Goal: Task Accomplishment & Management: Use online tool/utility

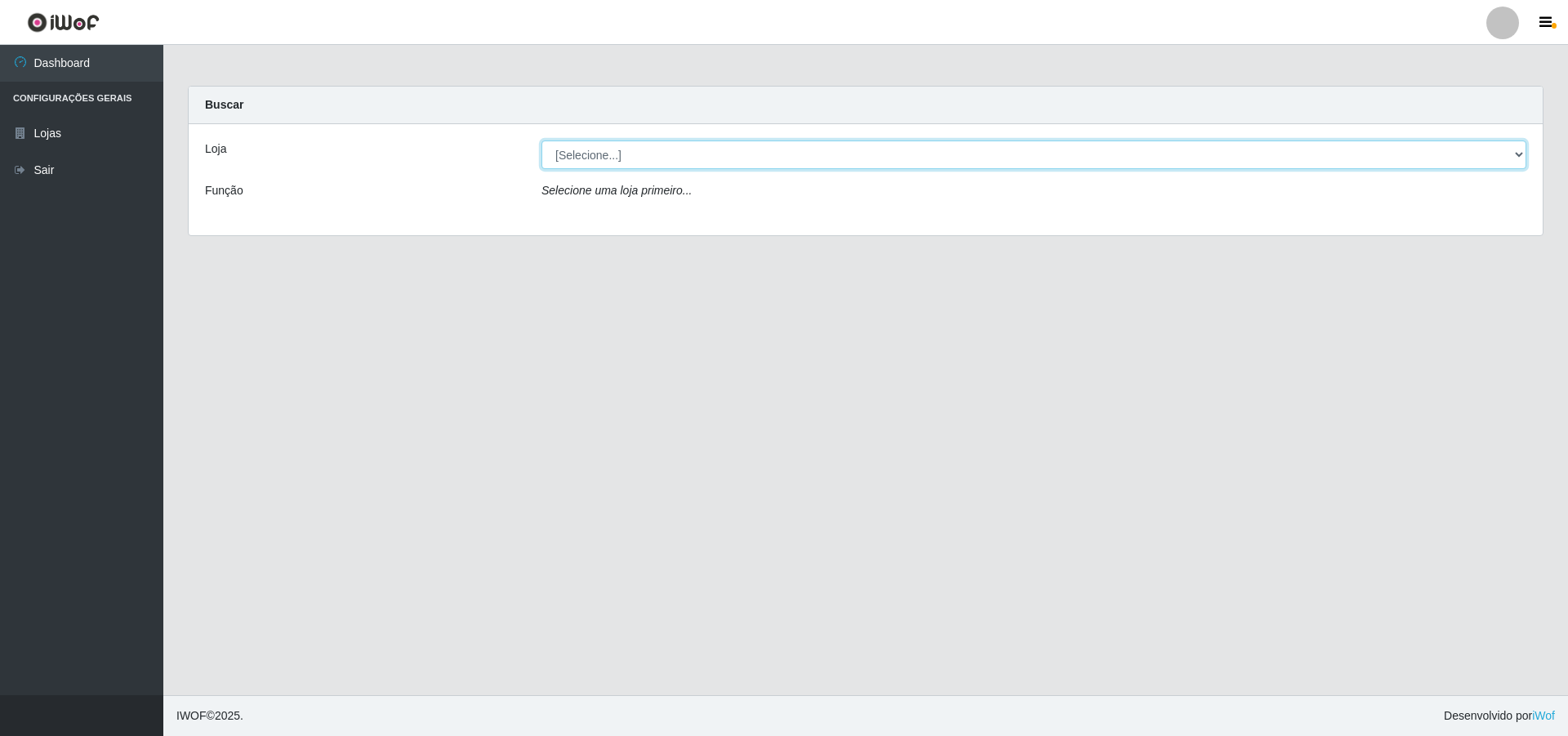
click at [600, 154] on select "[Selecione...] Atacado Vem - [STREET_ADDRESS]" at bounding box center [1033, 155] width 984 height 28
select select "449"
click at [541, 141] on select "[Selecione...] Atacado Vem - [STREET_ADDRESS]" at bounding box center [1033, 155] width 984 height 28
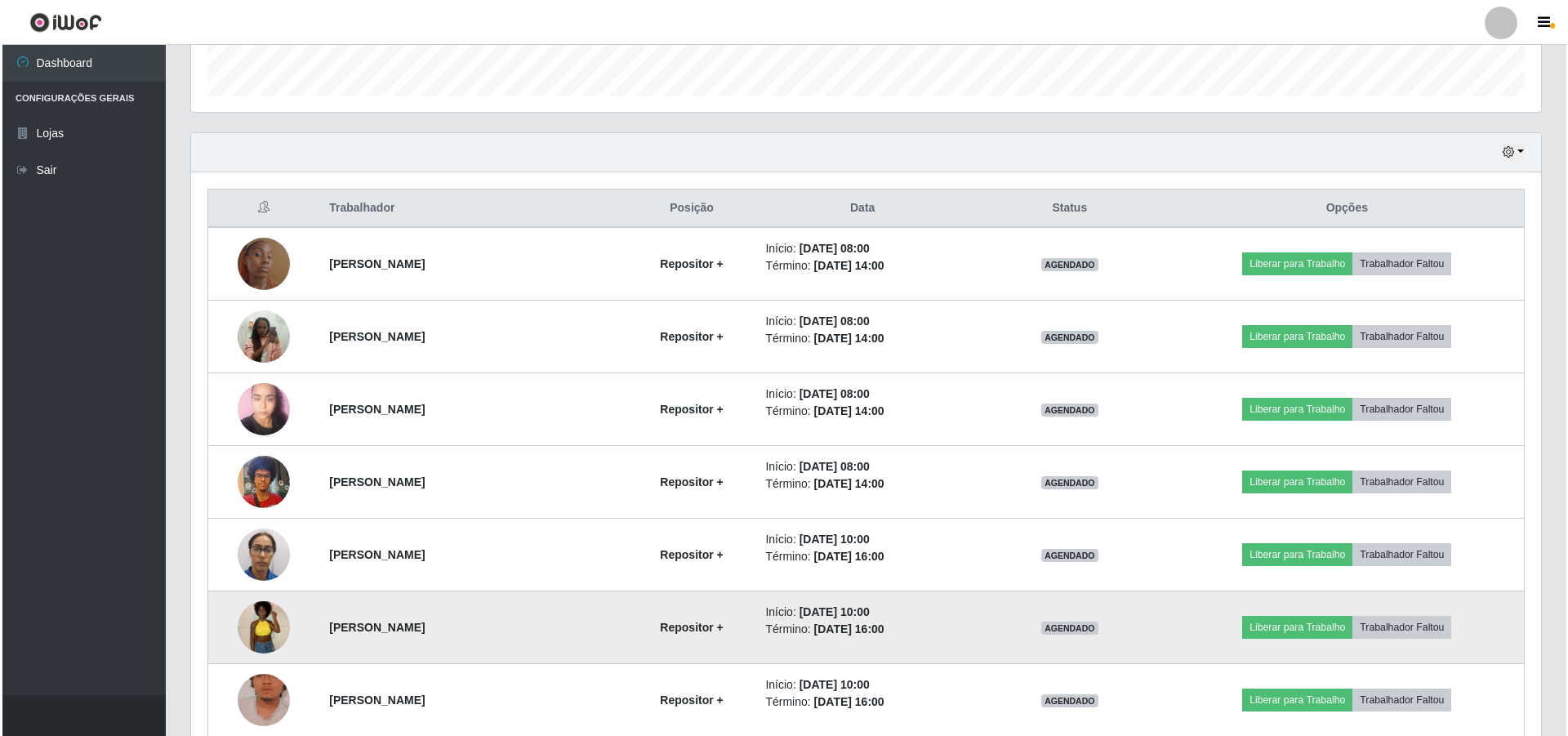
scroll to position [490, 0]
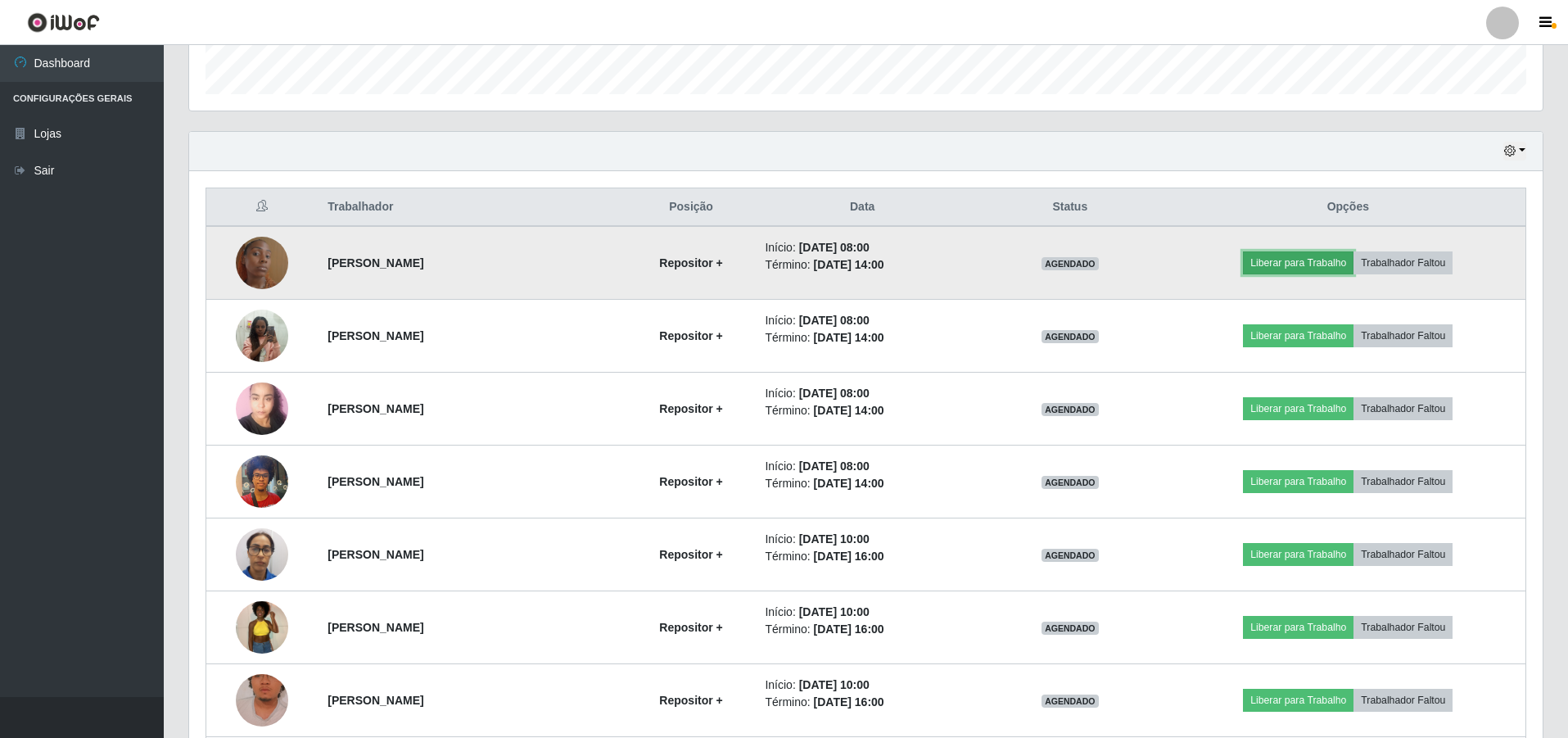
click at [1307, 259] on button "Liberar para Trabalho" at bounding box center [1298, 263] width 111 height 23
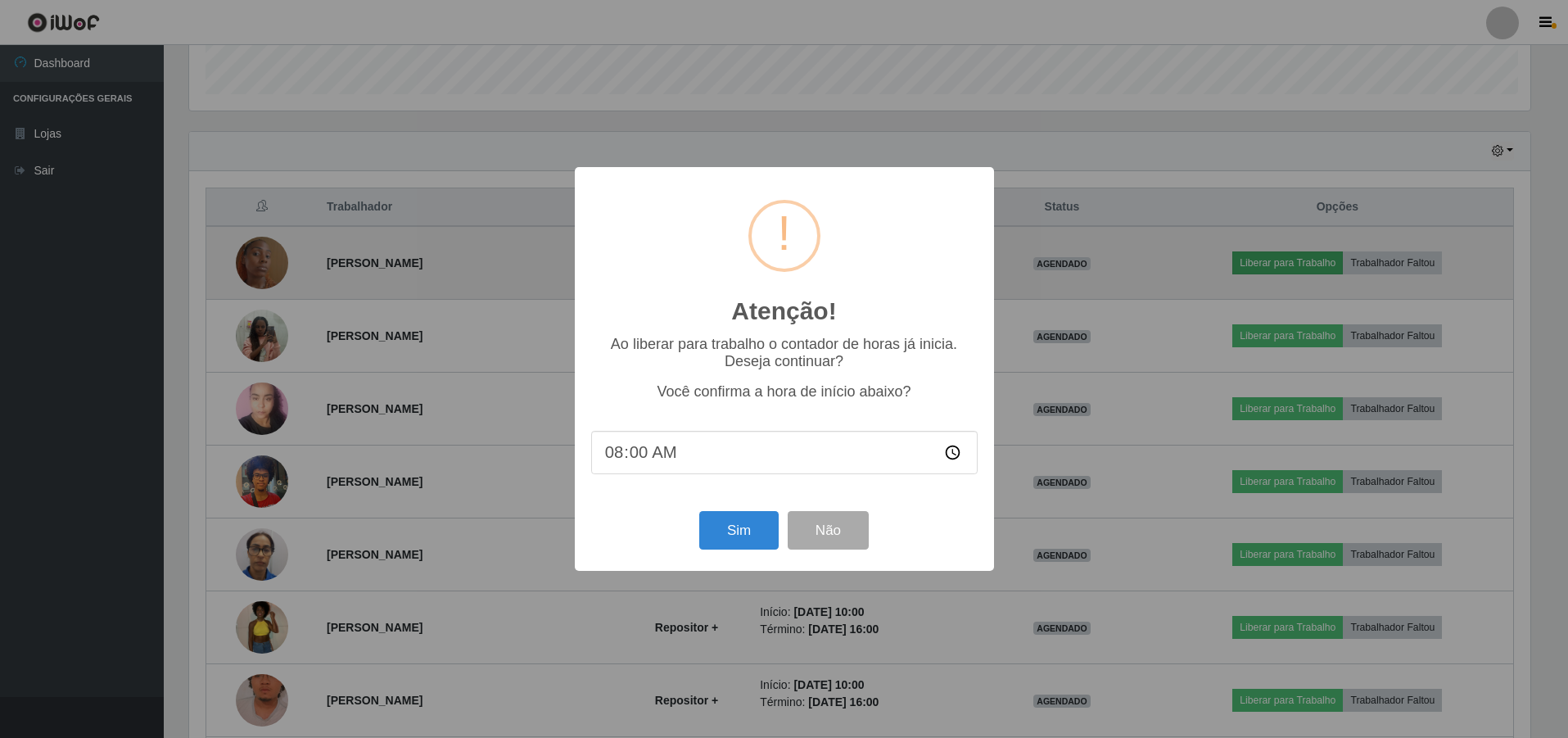
scroll to position [340, 1345]
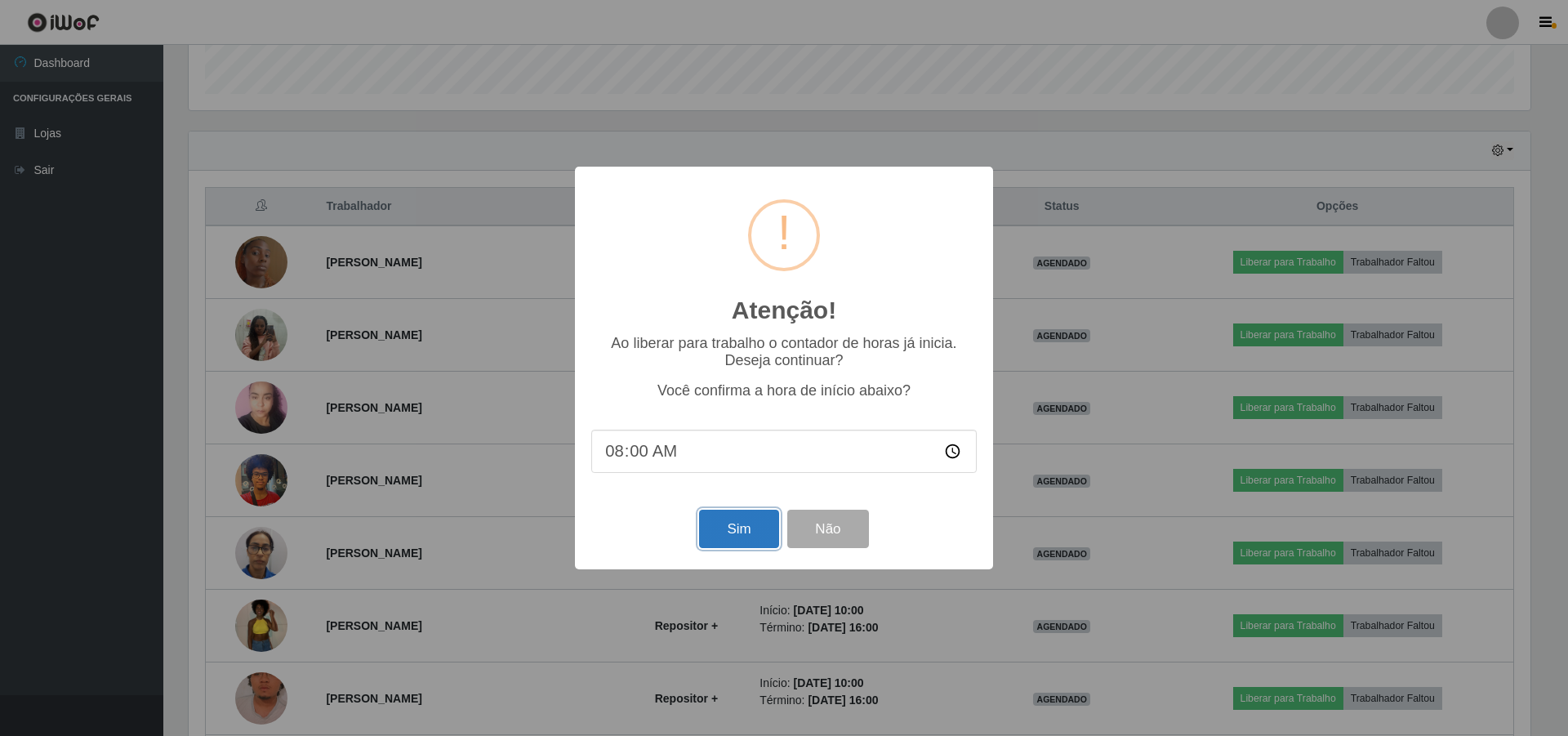
click at [754, 537] on button "Sim" at bounding box center [738, 528] width 80 height 38
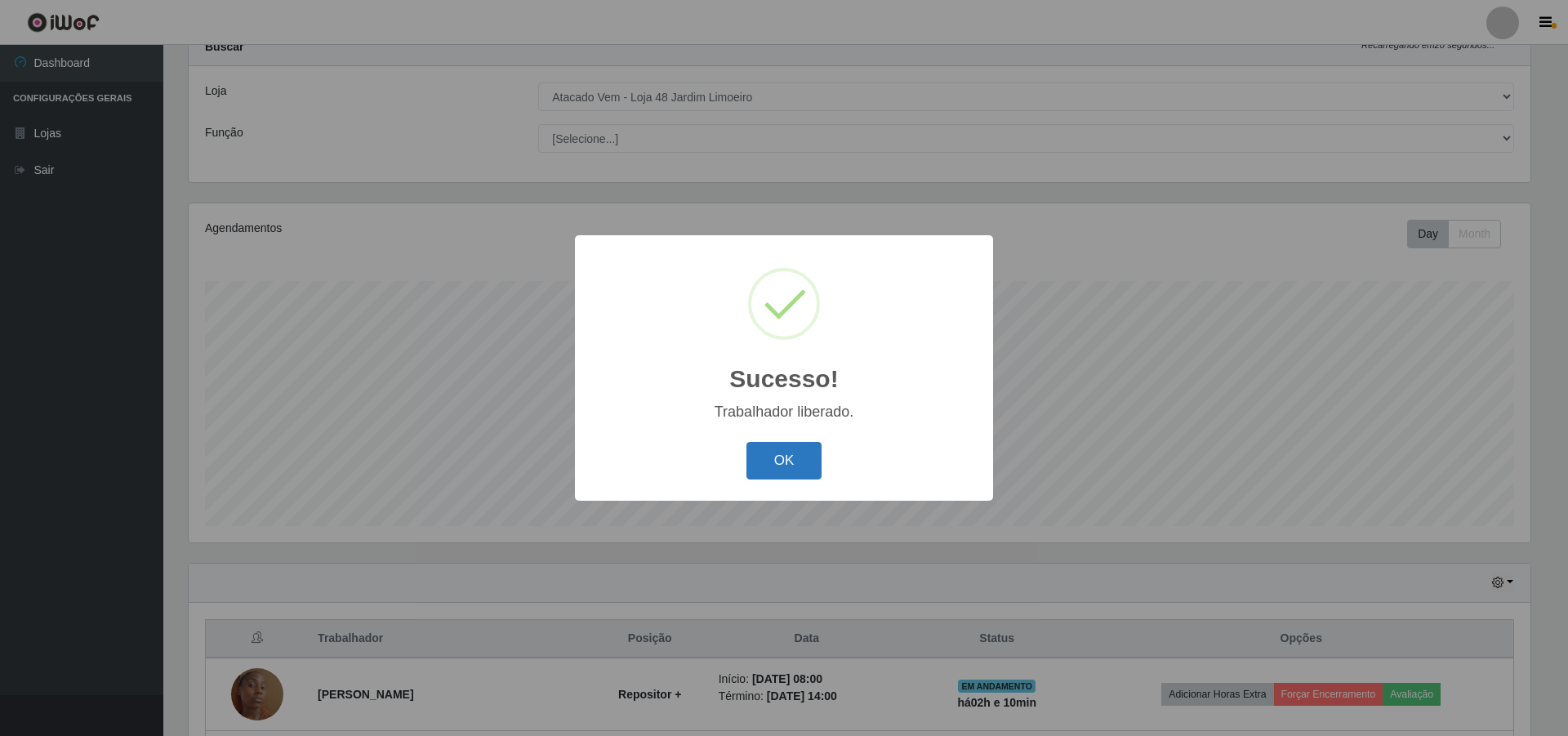
click at [814, 466] on button "OK" at bounding box center [784, 461] width 76 height 38
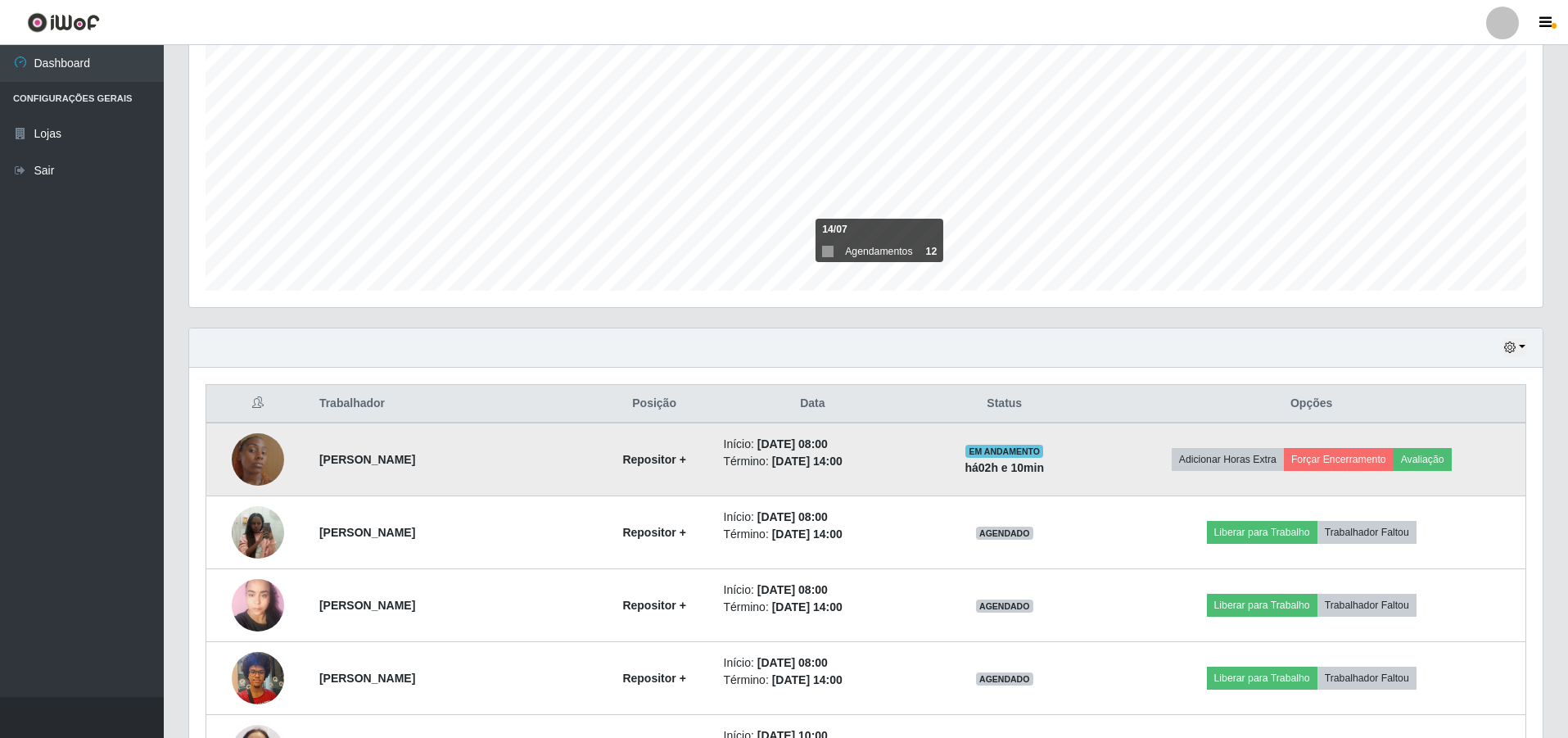
scroll to position [304, 0]
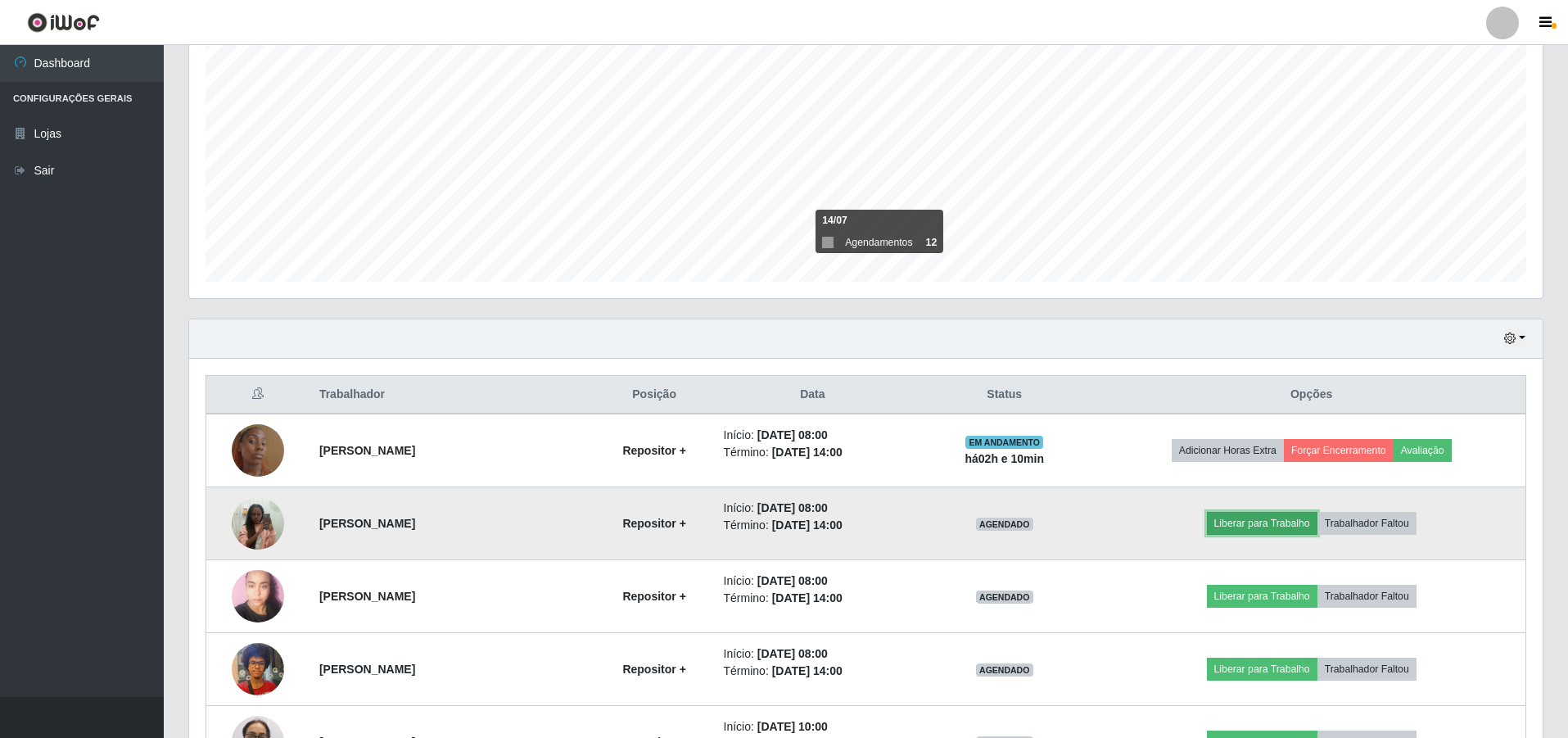
click at [1236, 527] on button "Liberar para Trabalho" at bounding box center [1262, 523] width 111 height 23
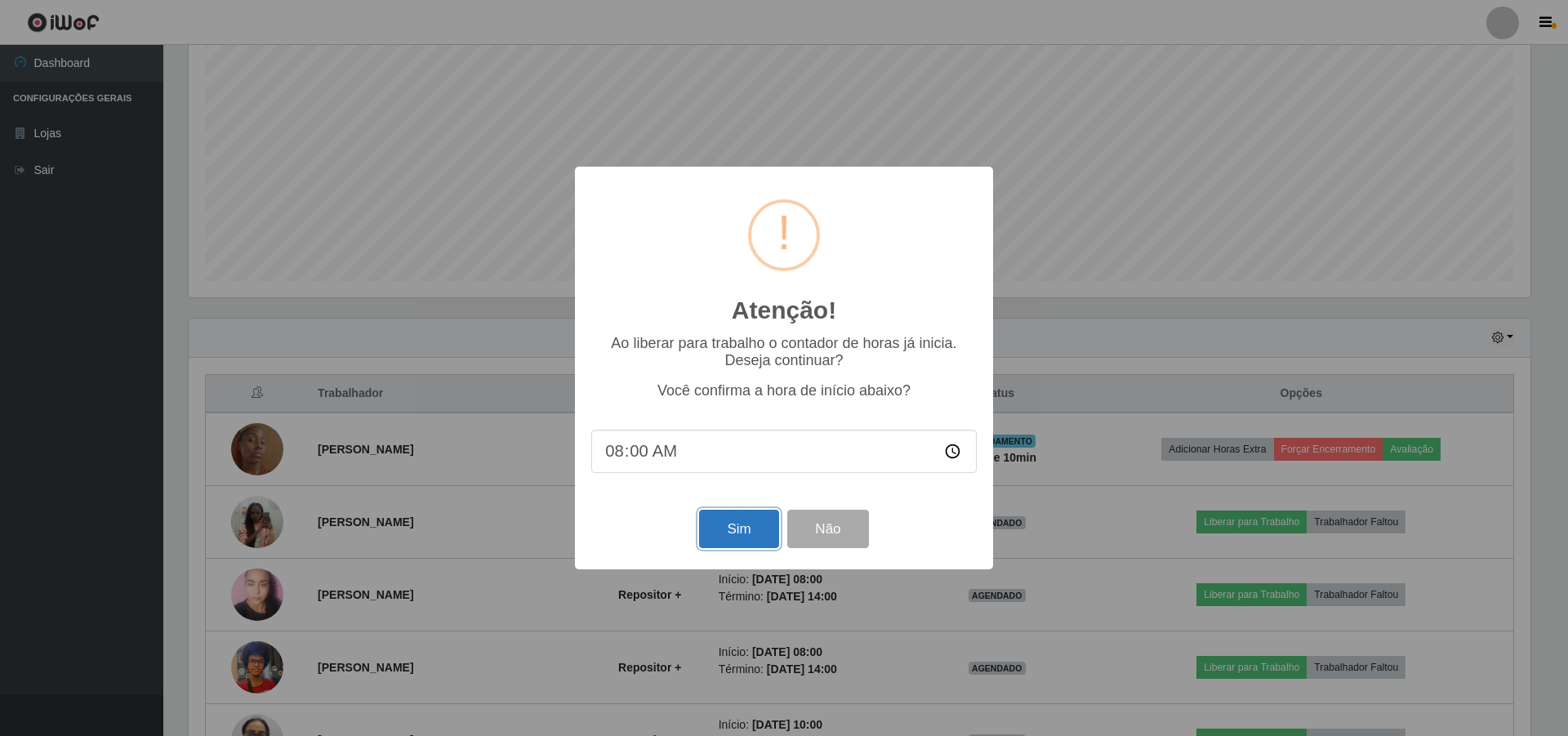
click at [722, 534] on button "Sim" at bounding box center [738, 528] width 80 height 38
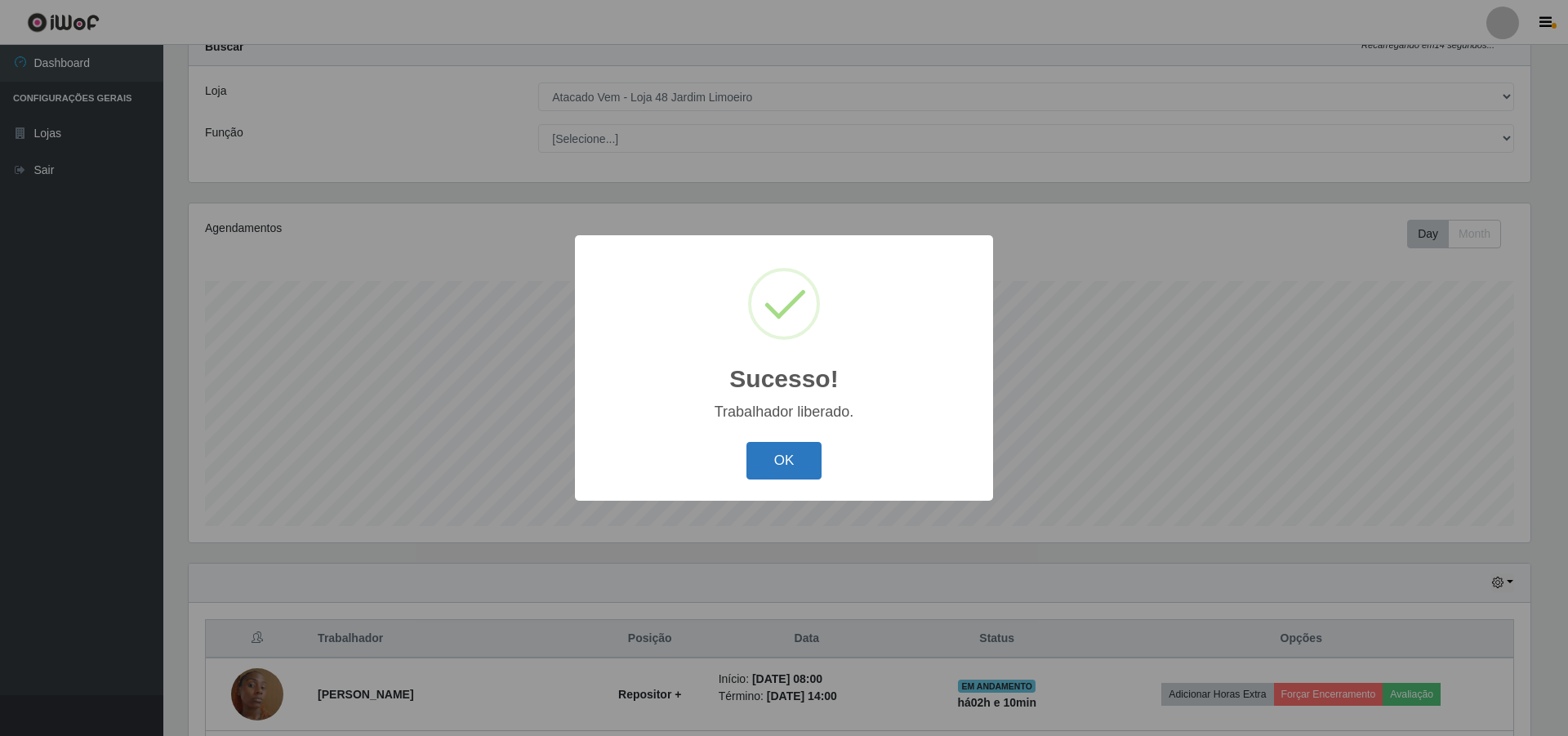
click at [760, 450] on button "OK" at bounding box center [784, 461] width 76 height 38
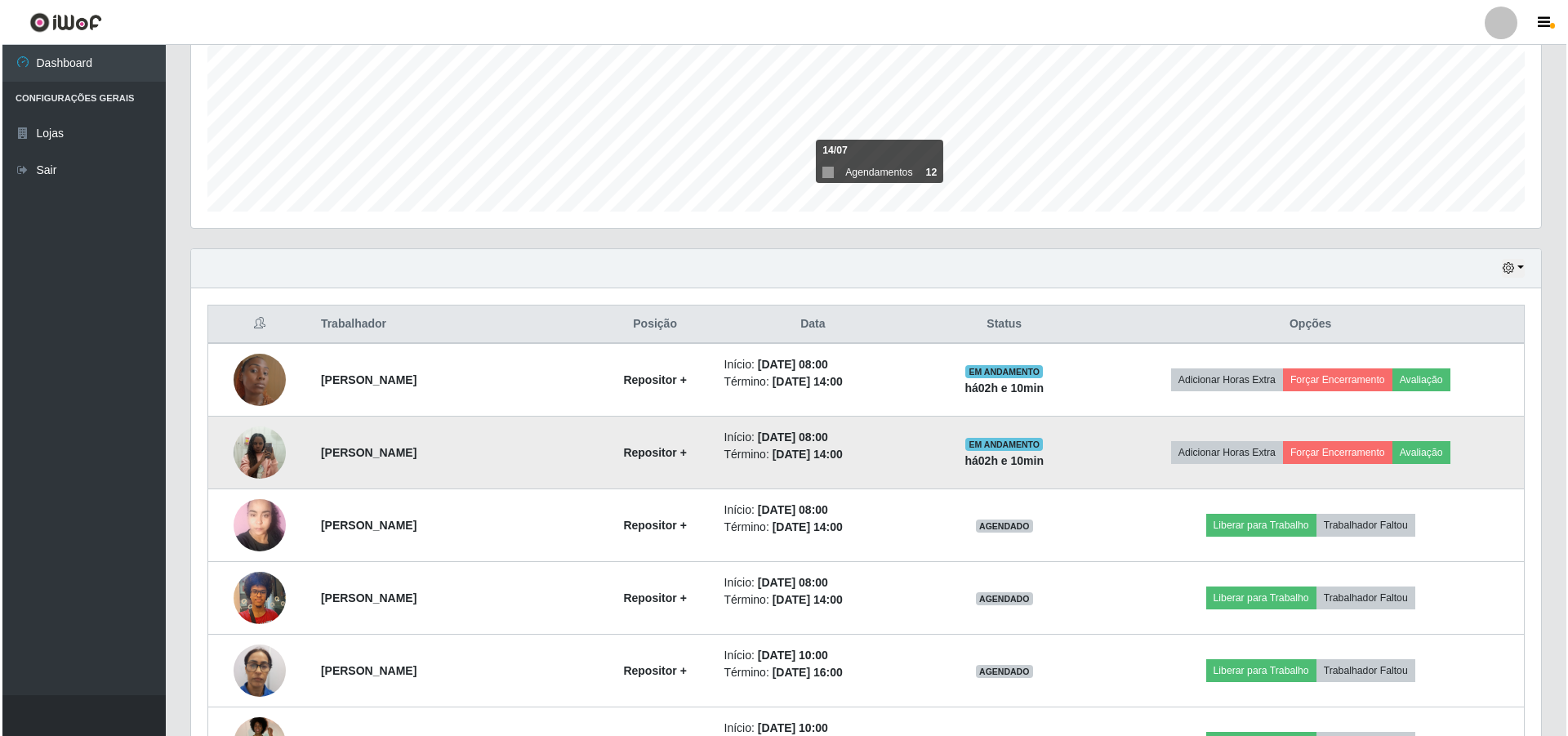
scroll to position [466, 0]
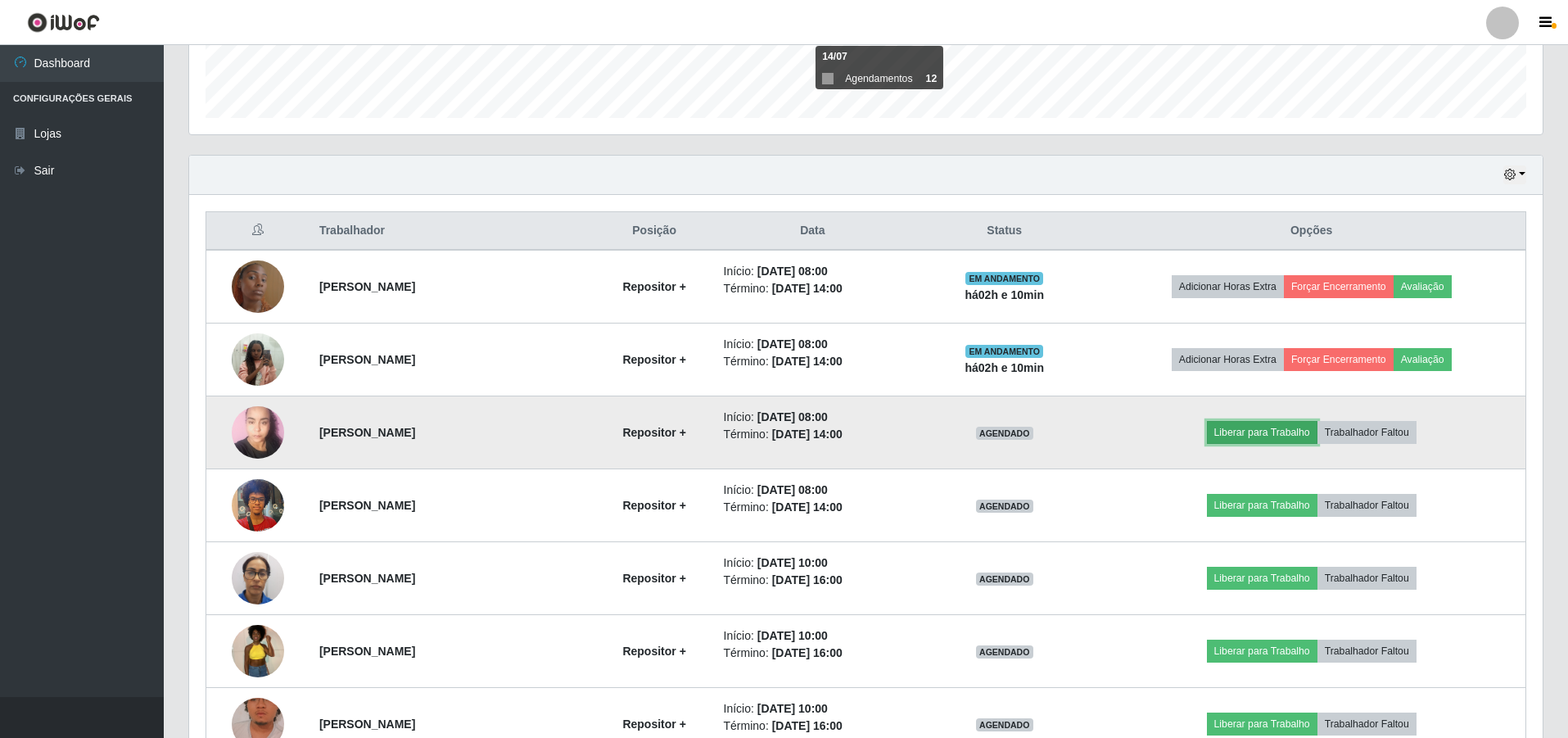
click at [1318, 432] on button "Liberar para Trabalho" at bounding box center [1262, 433] width 111 height 23
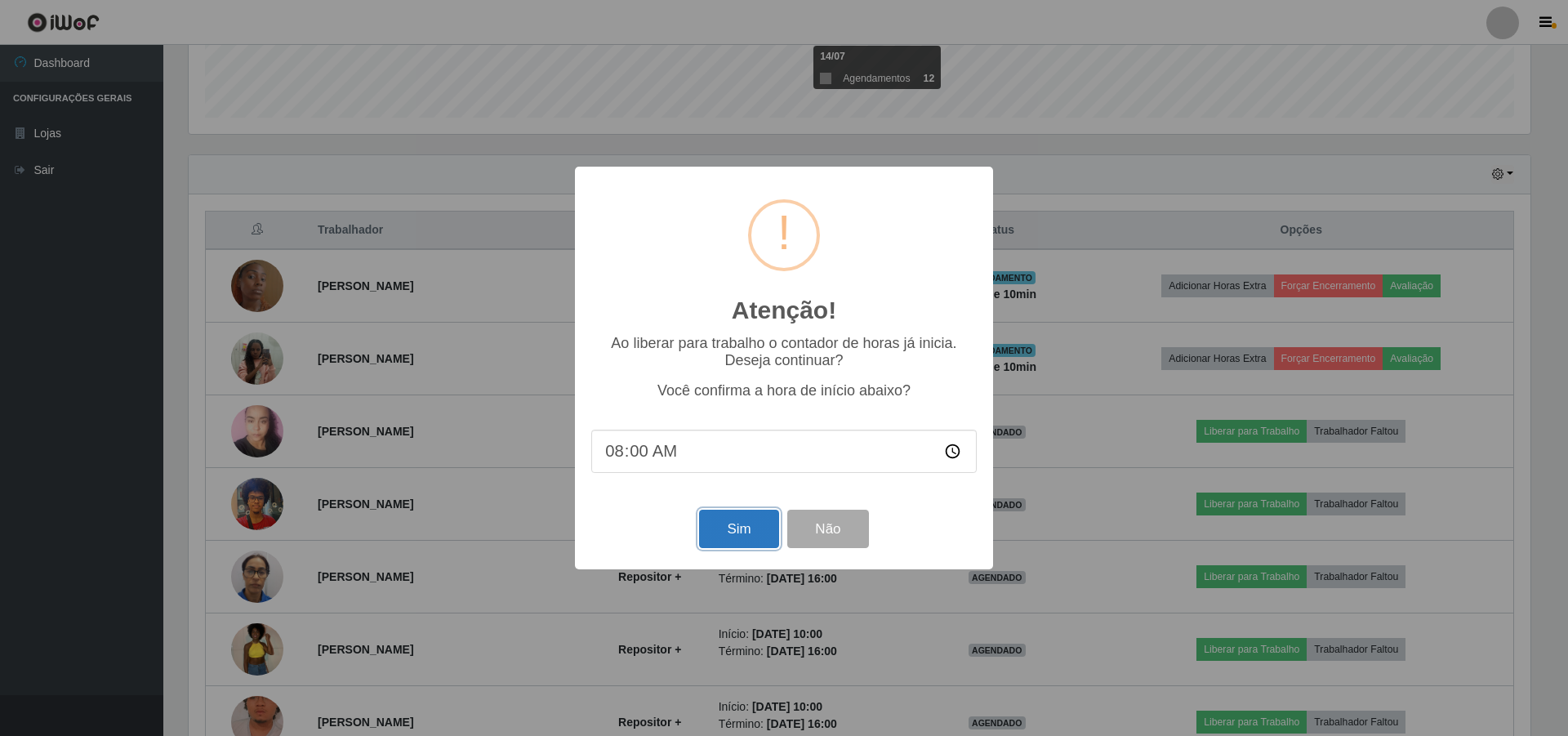
click at [738, 529] on button "Sim" at bounding box center [738, 528] width 80 height 38
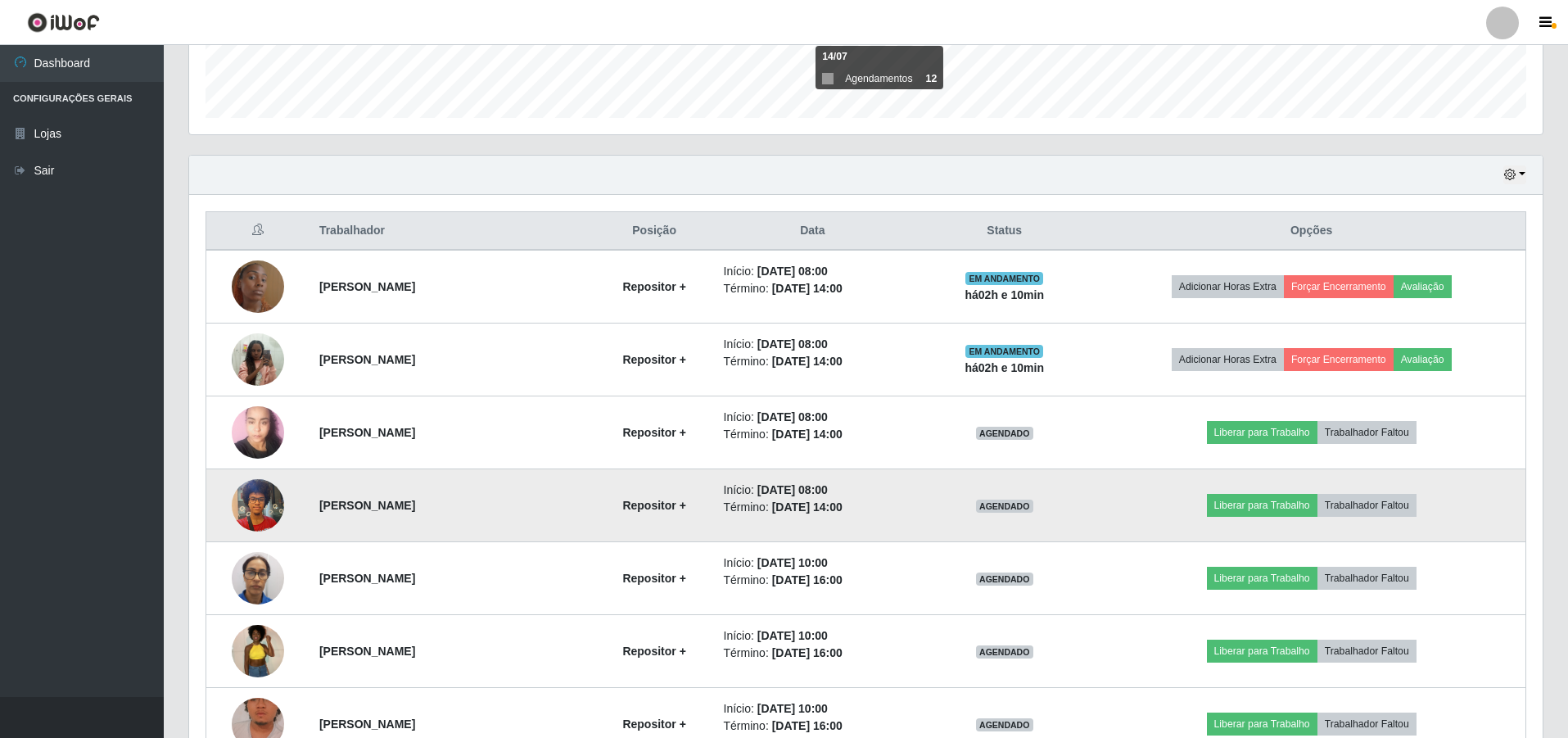
scroll to position [0, 0]
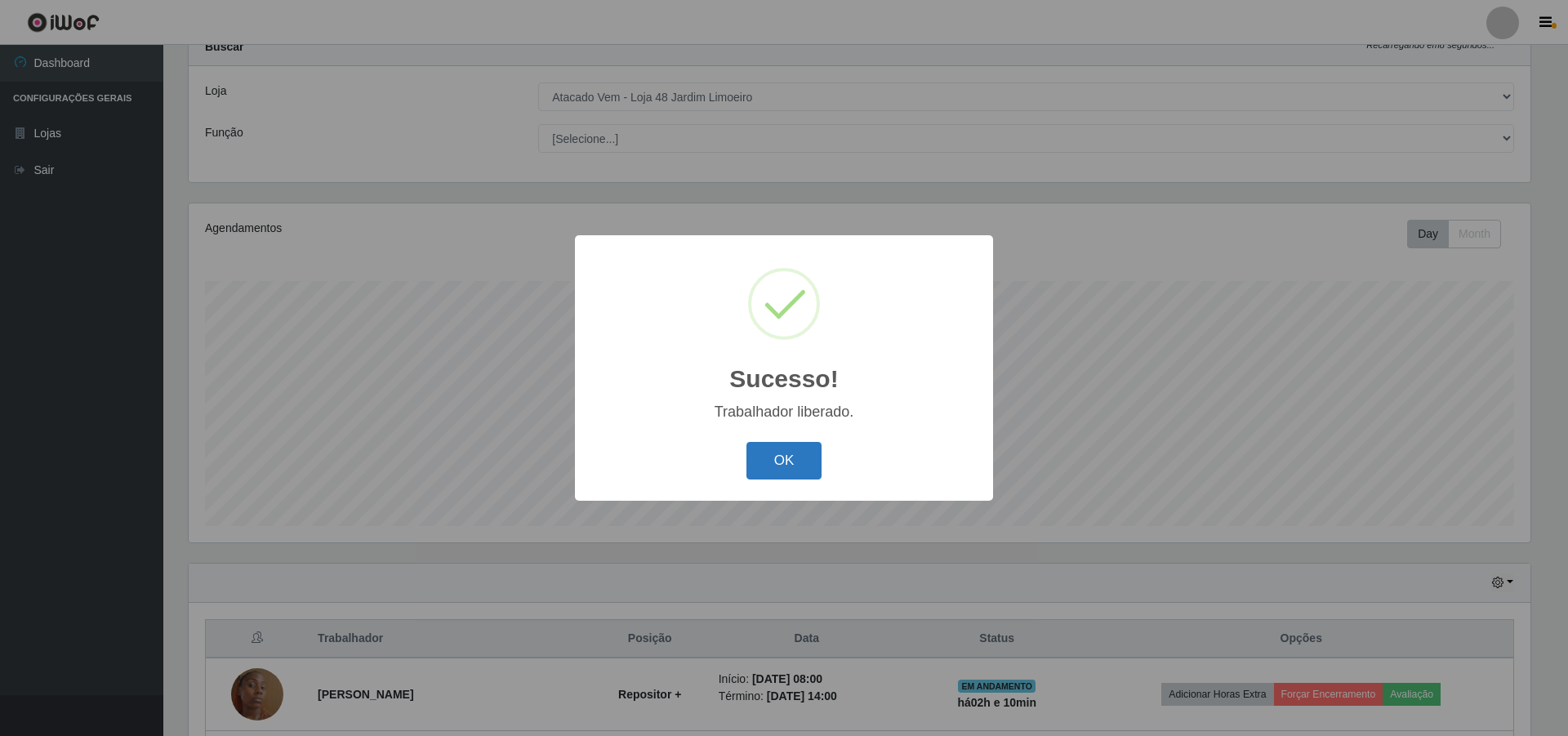
click at [787, 472] on button "OK" at bounding box center [784, 461] width 76 height 38
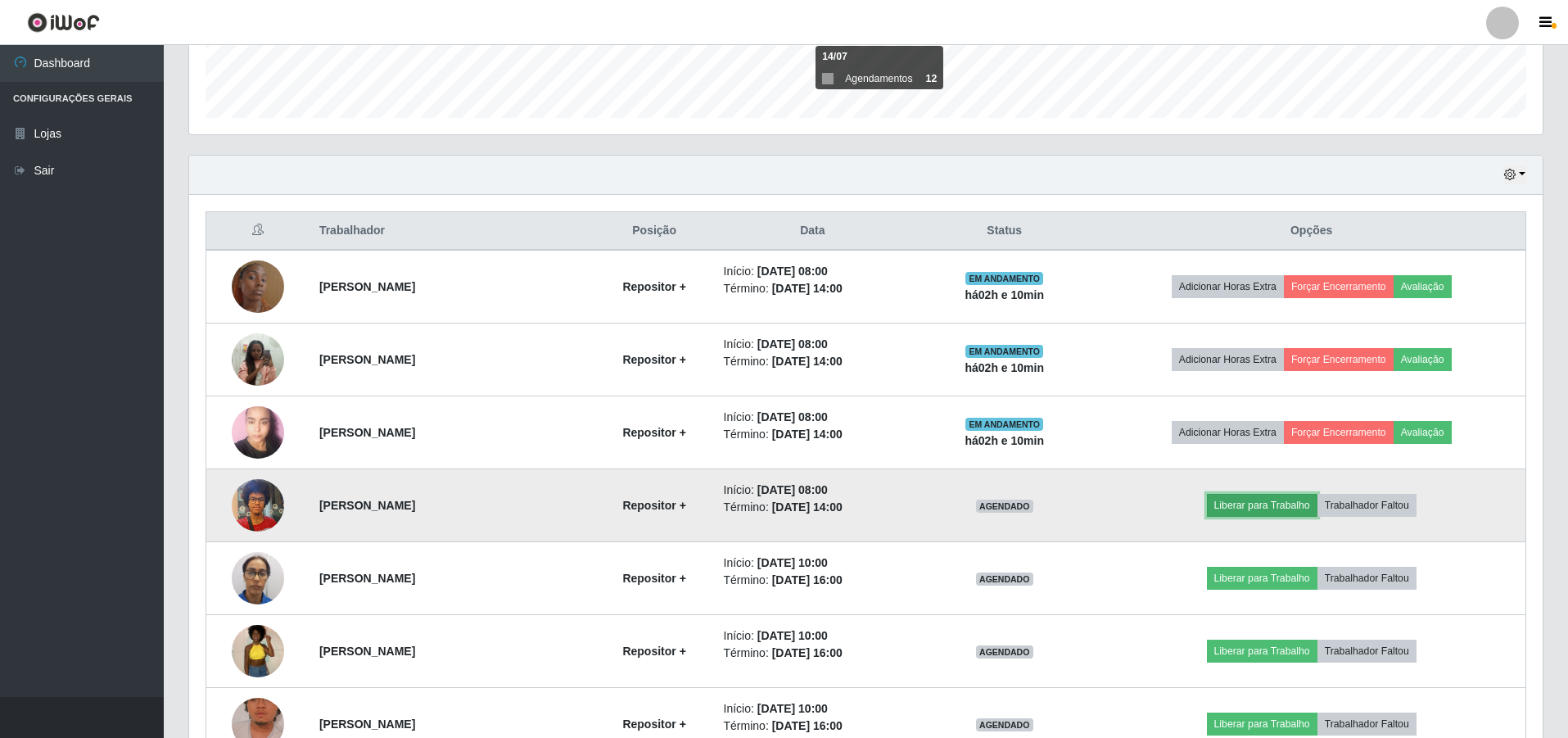
click at [1278, 507] on button "Liberar para Trabalho" at bounding box center [1262, 506] width 111 height 23
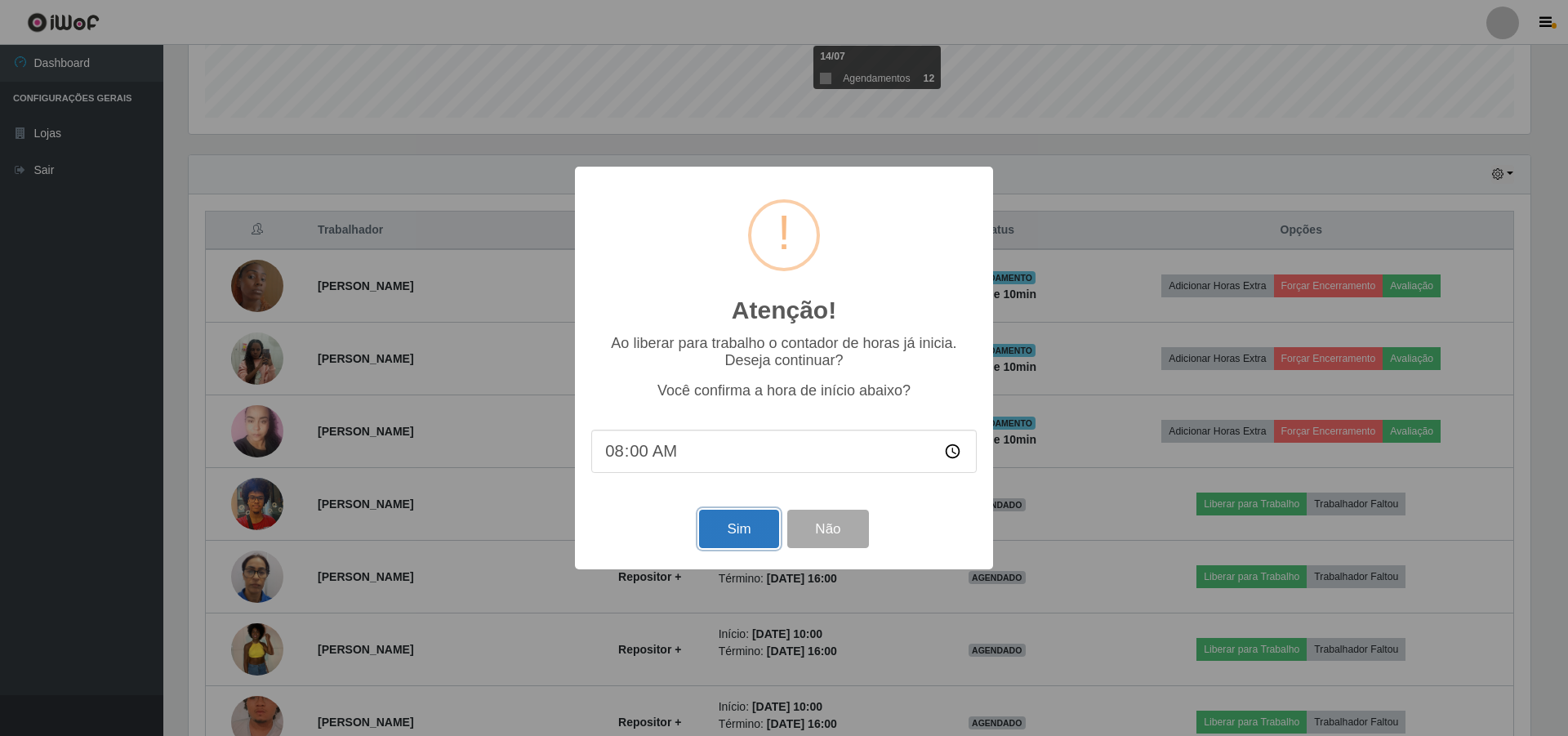
click at [742, 538] on button "Sim" at bounding box center [738, 528] width 80 height 38
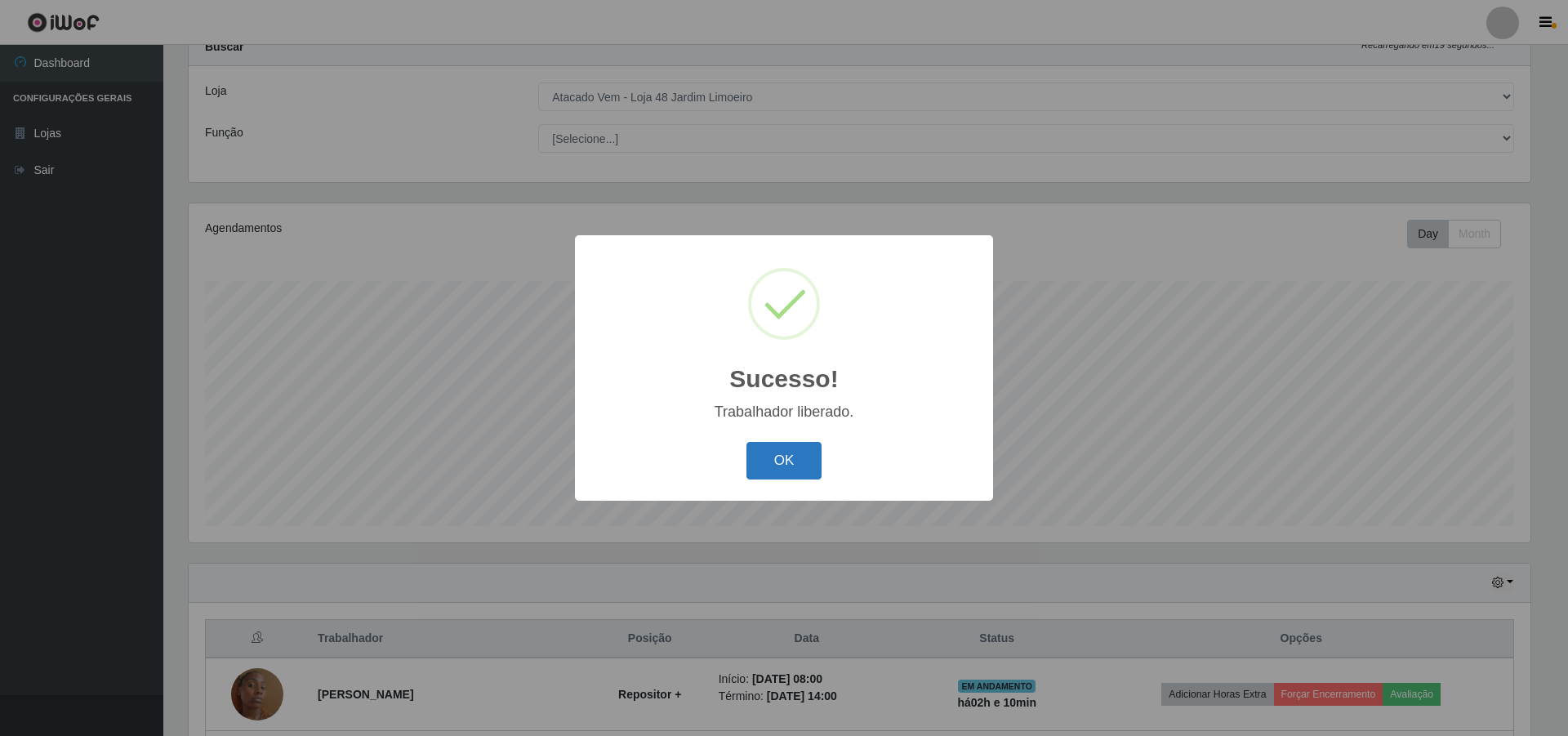
click at [782, 465] on button "OK" at bounding box center [784, 461] width 76 height 38
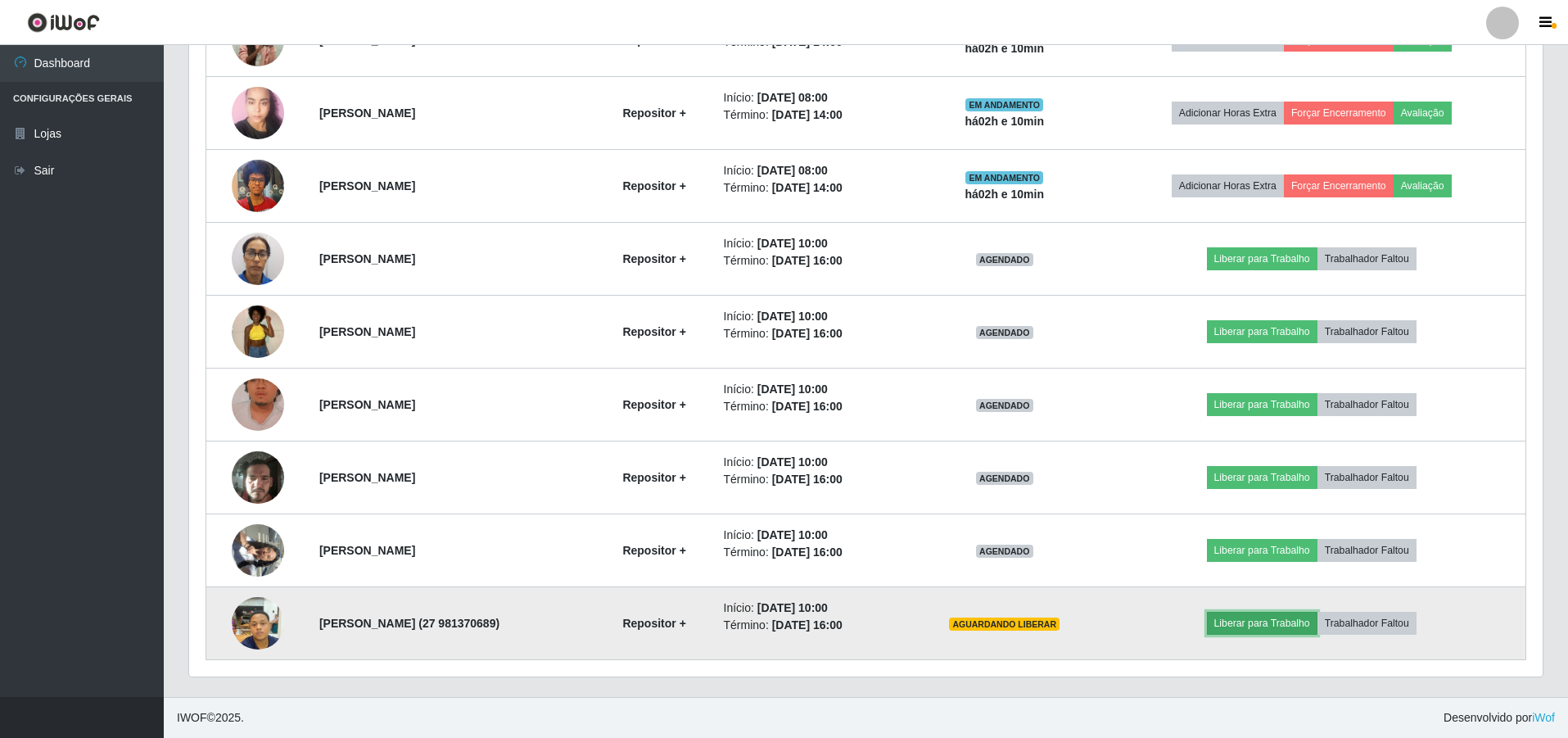
click at [1282, 621] on button "Liberar para Trabalho" at bounding box center [1262, 624] width 111 height 23
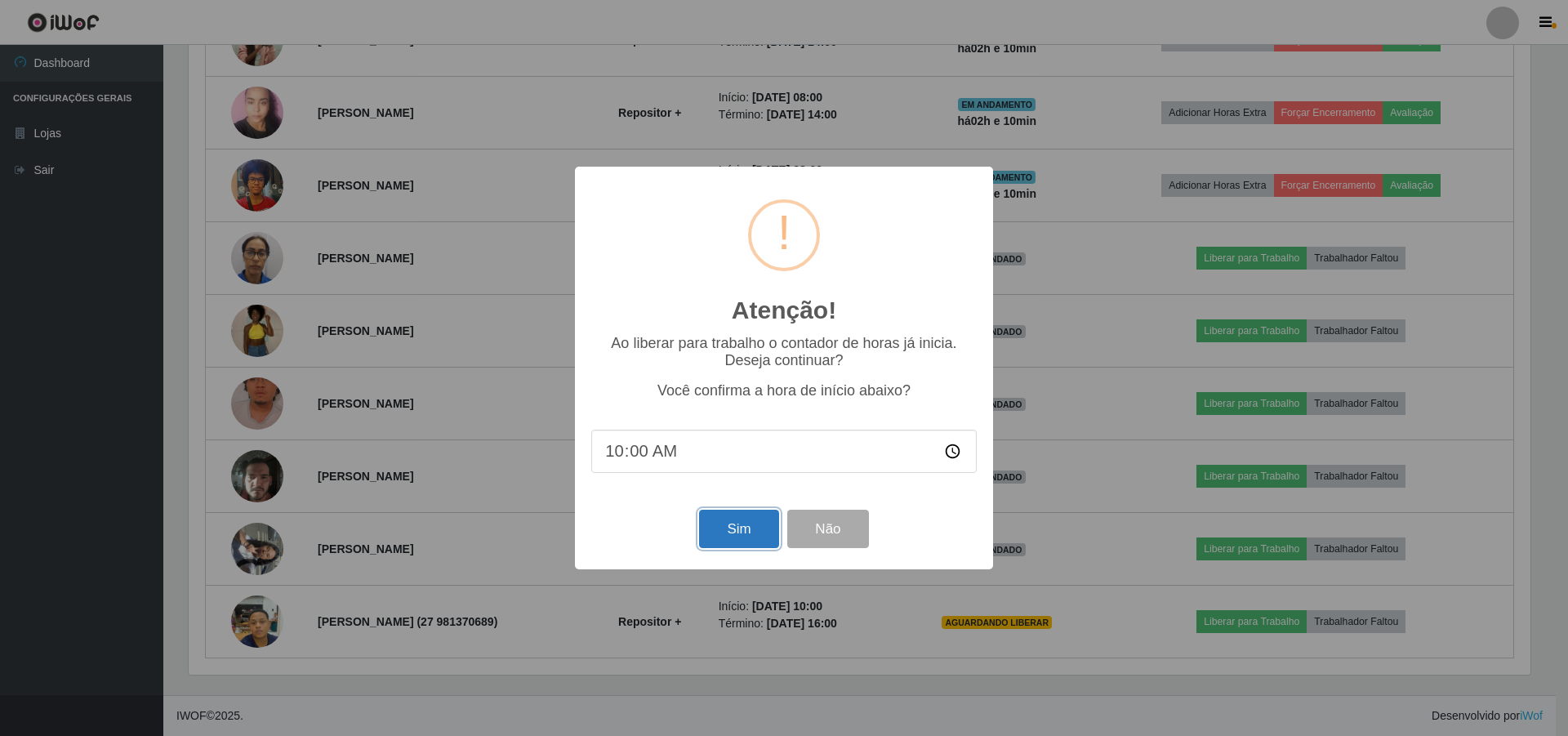
click at [719, 520] on button "Sim" at bounding box center [738, 528] width 80 height 38
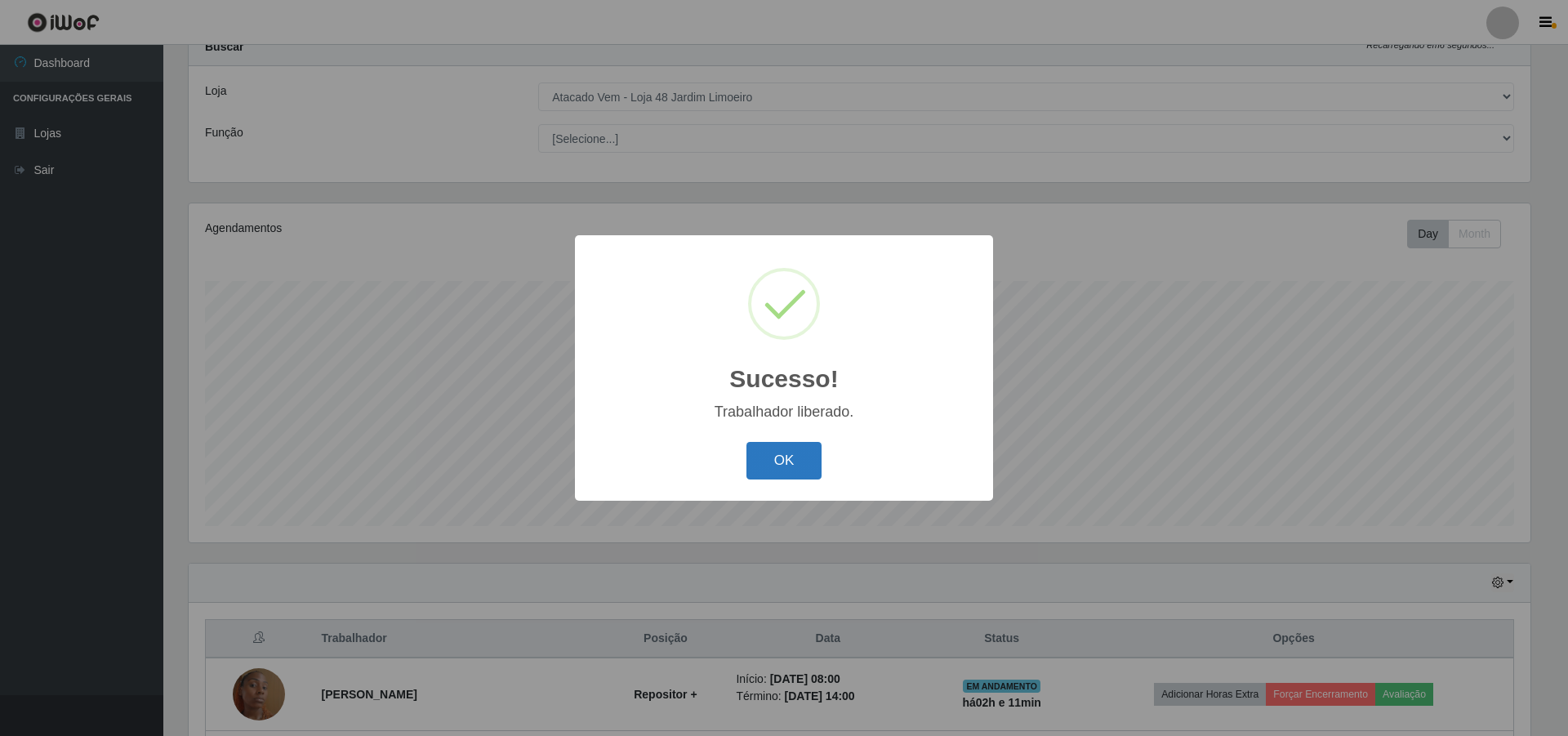
click at [803, 470] on button "OK" at bounding box center [784, 461] width 76 height 38
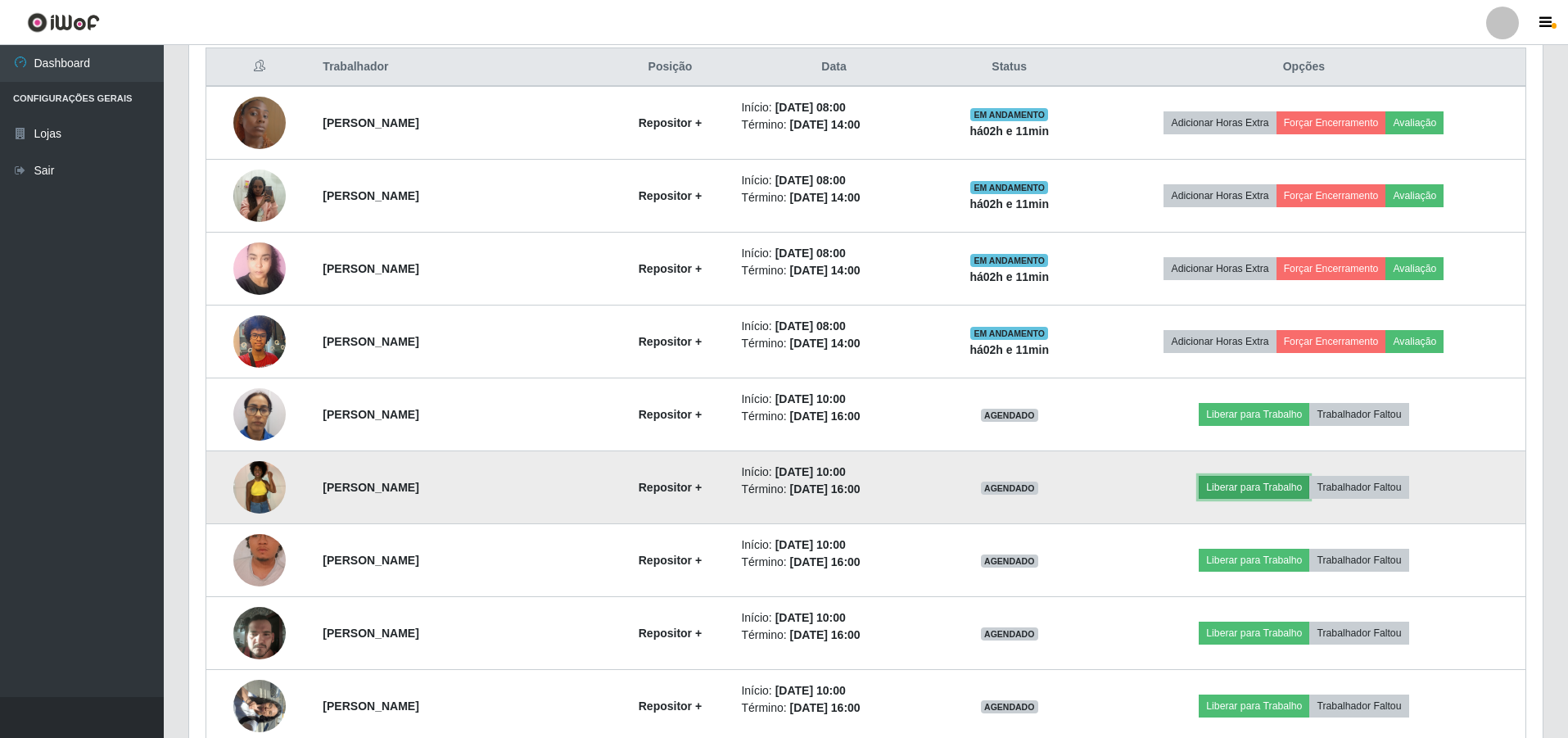
click at [1272, 486] on button "Liberar para Trabalho" at bounding box center [1254, 487] width 111 height 23
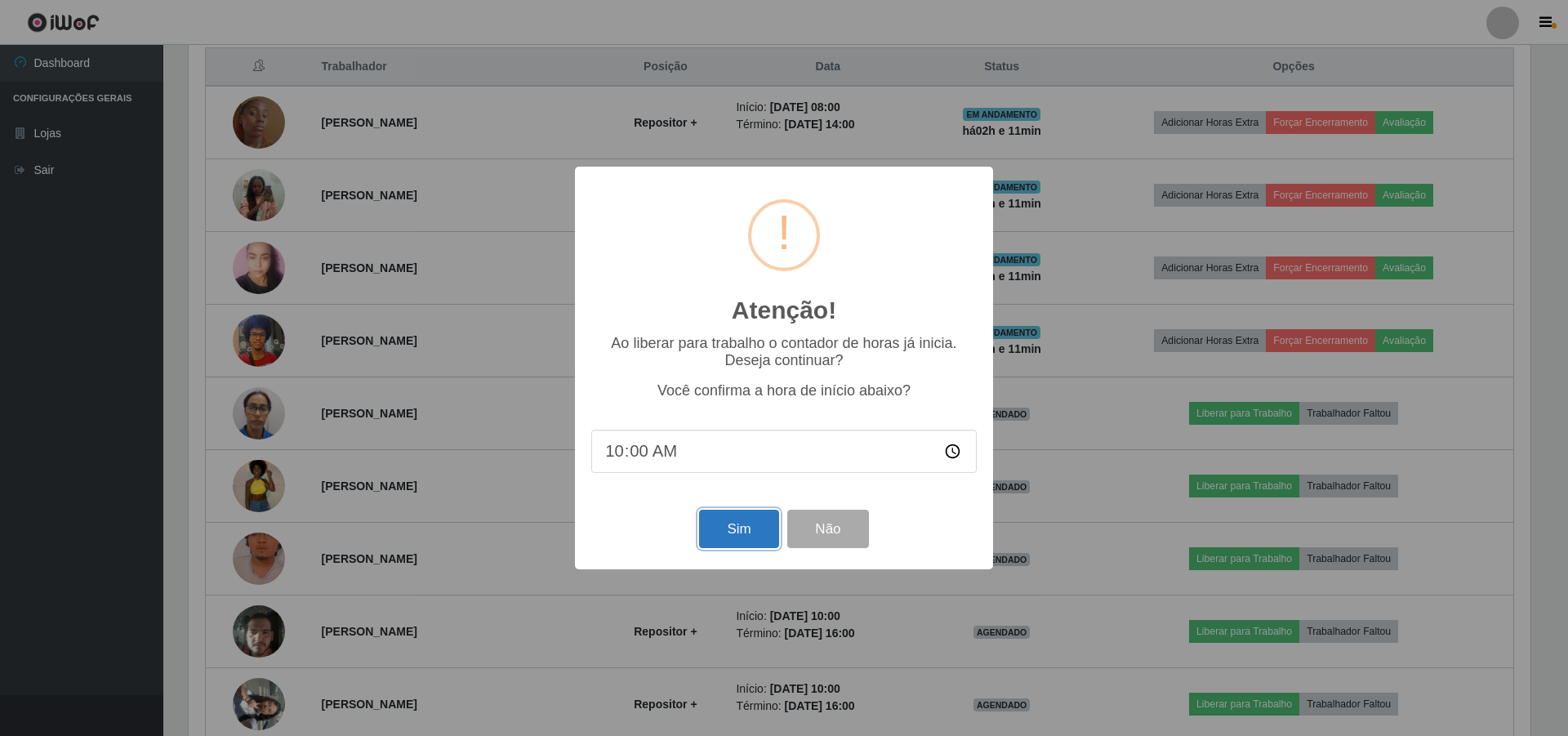
click at [730, 522] on button "Sim" at bounding box center [738, 528] width 80 height 38
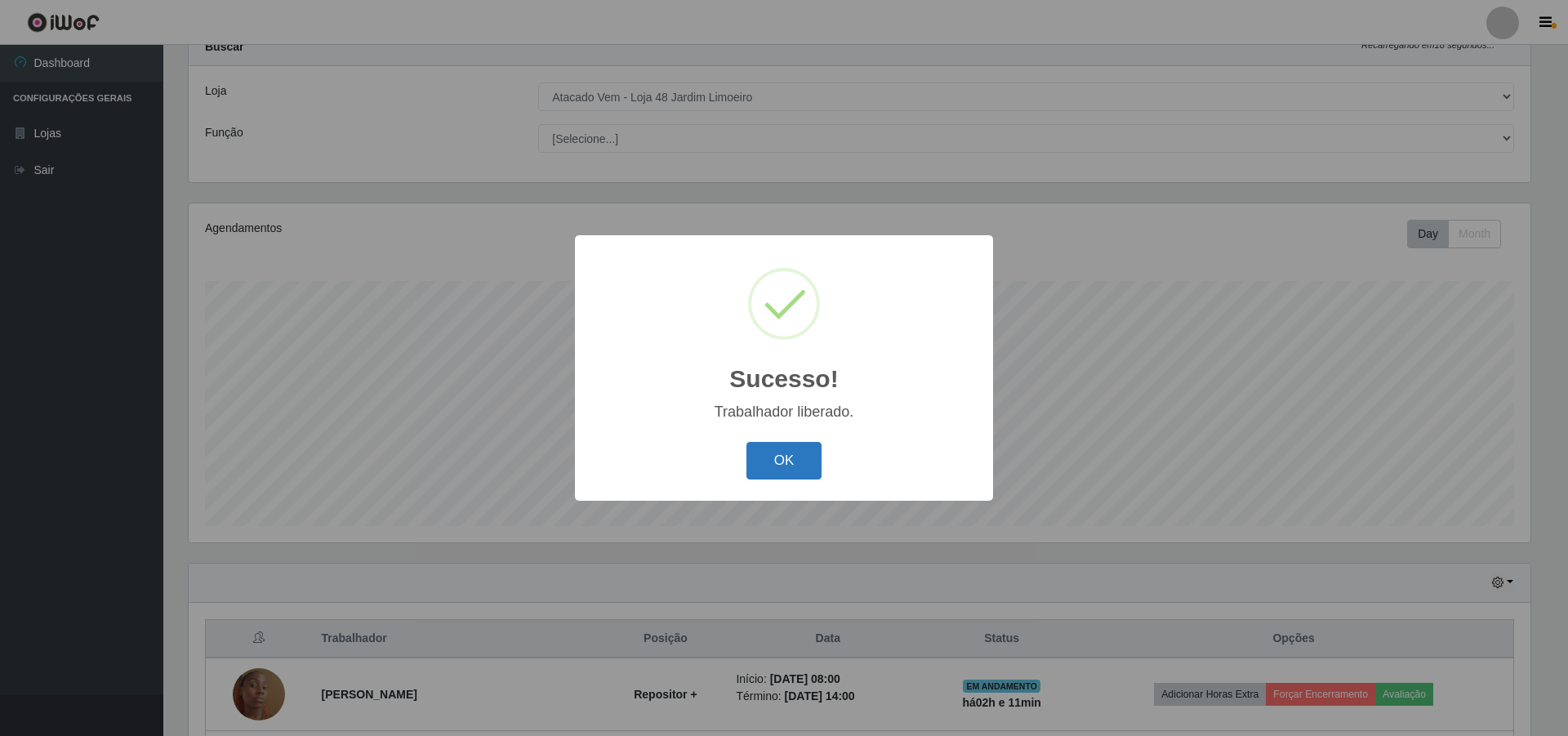
click at [789, 451] on button "OK" at bounding box center [784, 461] width 76 height 38
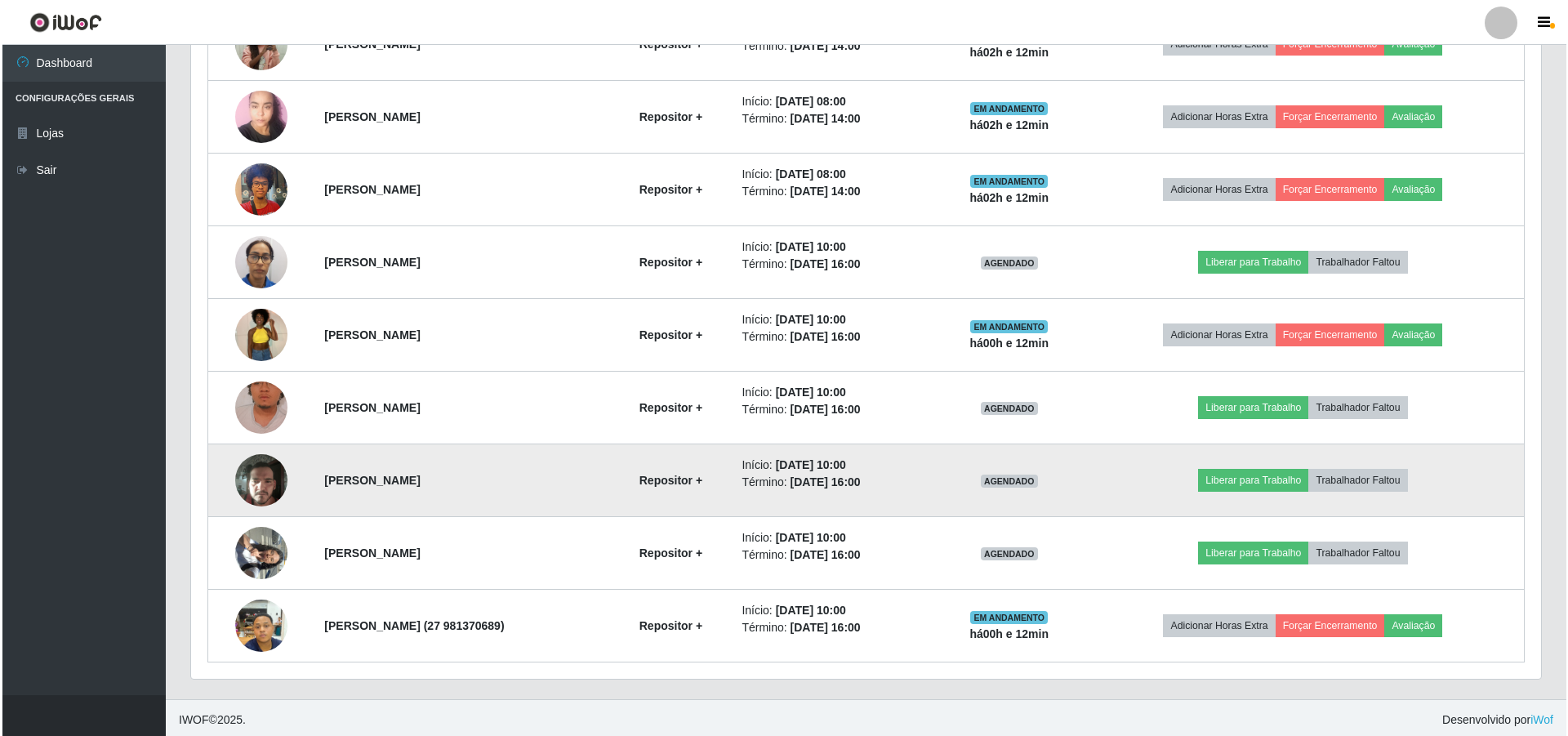
scroll to position [785, 0]
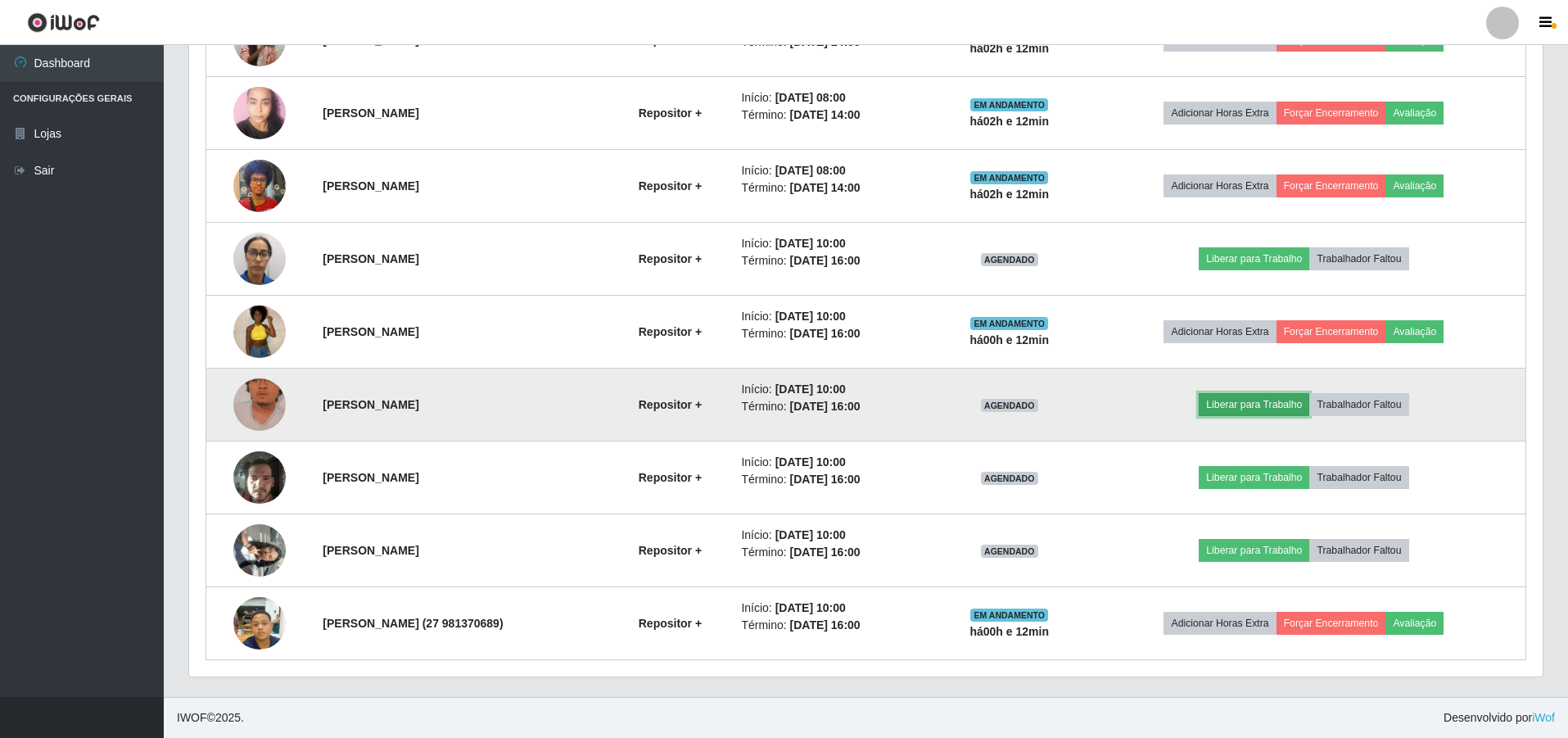
click at [1263, 401] on button "Liberar para Trabalho" at bounding box center [1254, 404] width 111 height 23
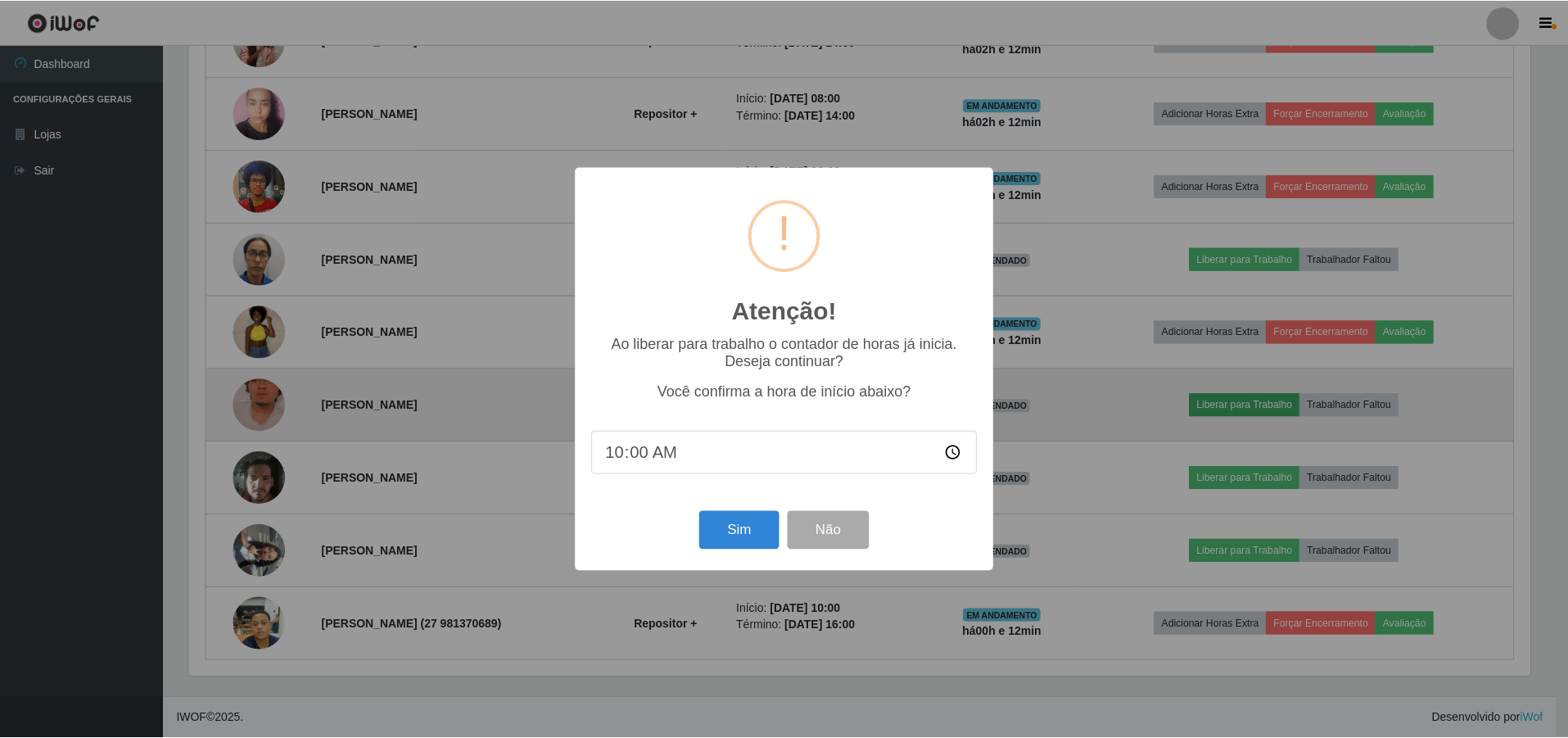
scroll to position [340, 1345]
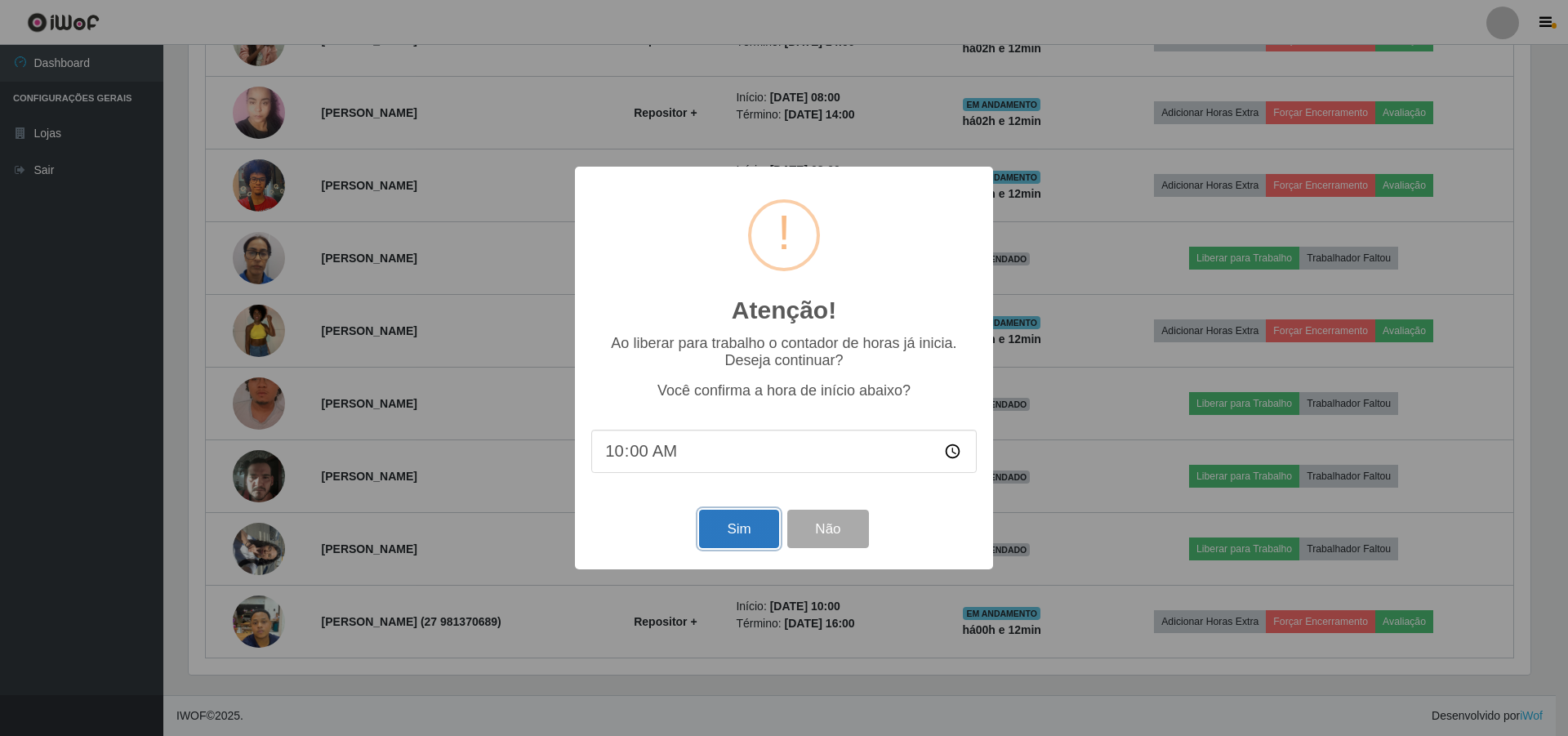
click at [727, 529] on button "Sim" at bounding box center [738, 528] width 80 height 38
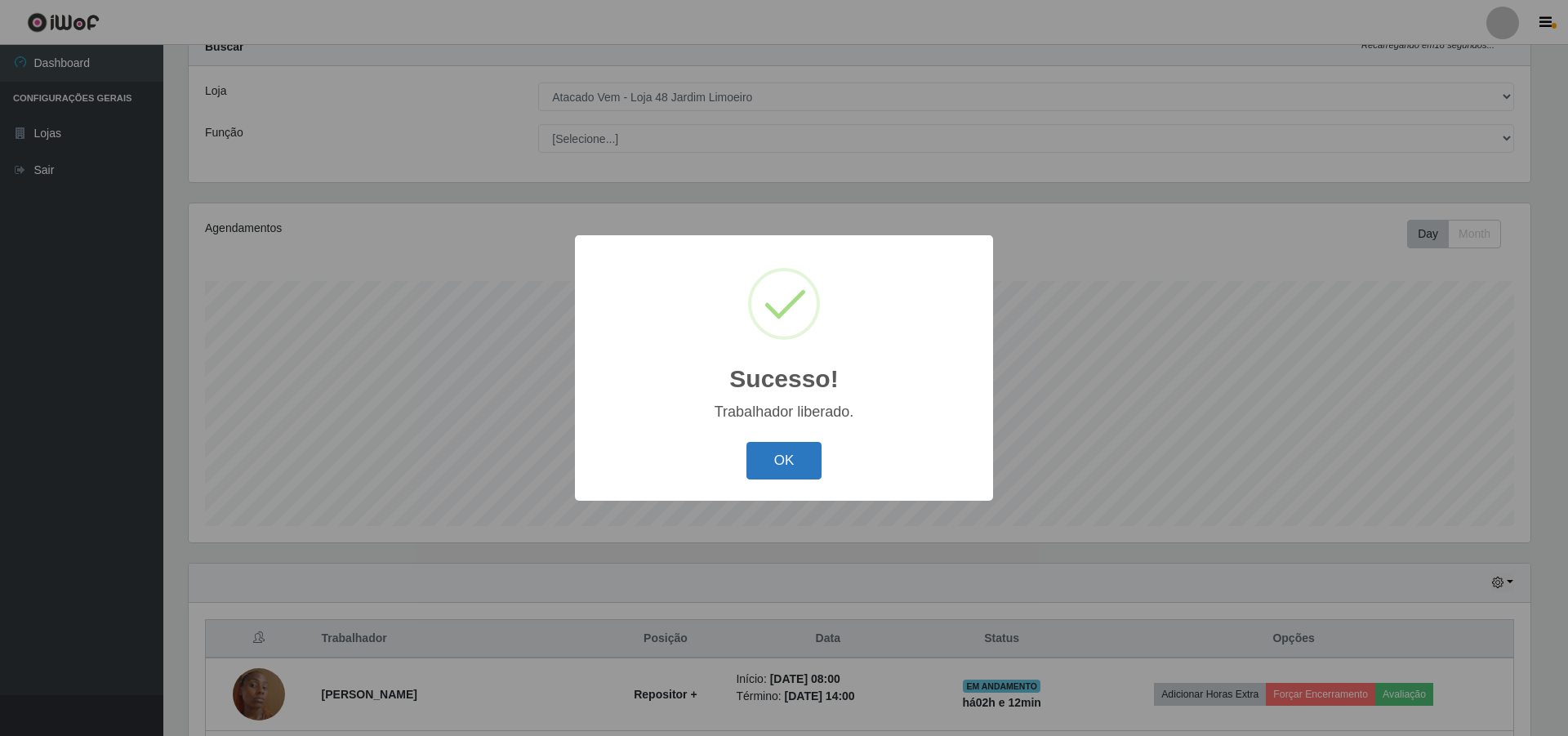
click at [795, 464] on button "OK" at bounding box center [784, 461] width 76 height 38
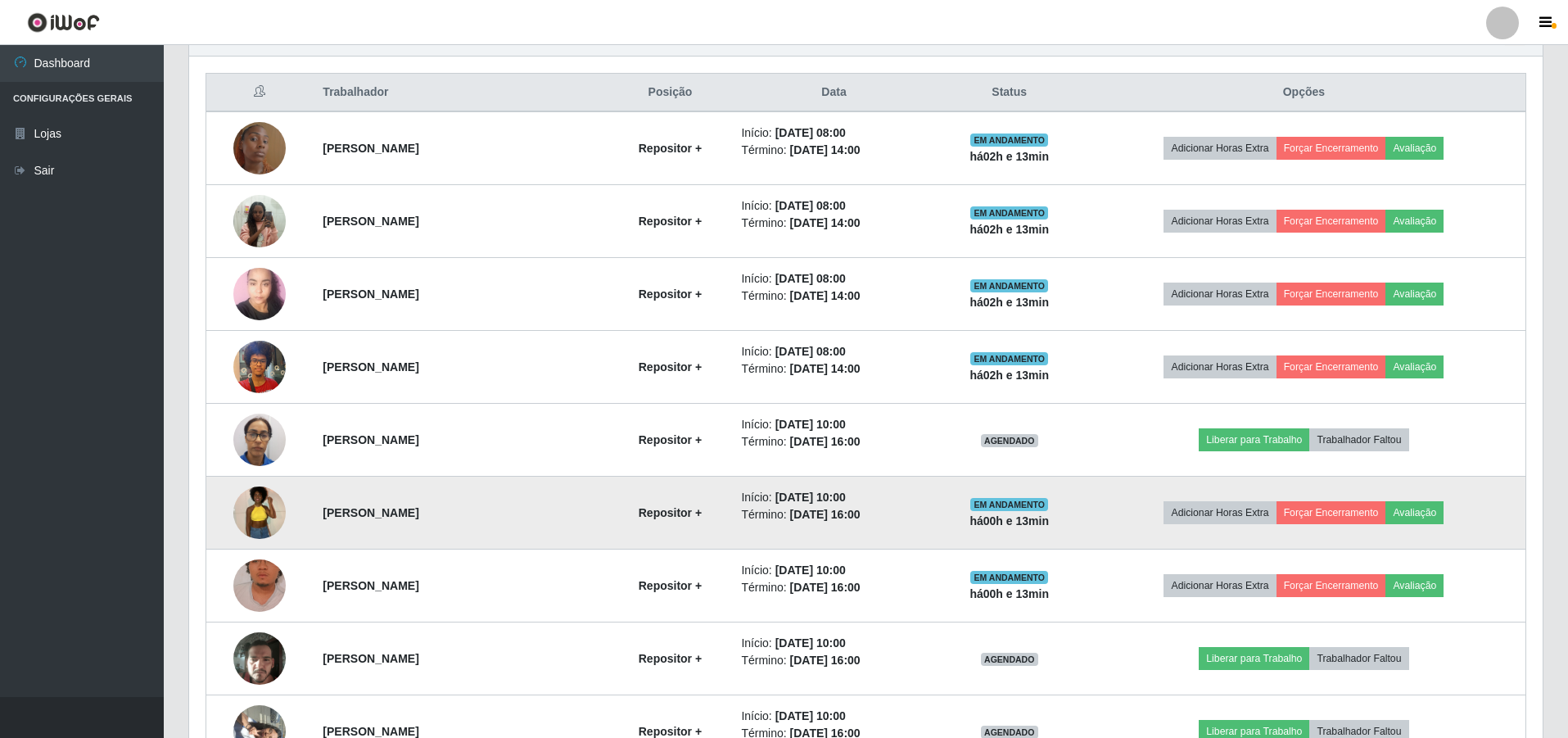
scroll to position [713, 0]
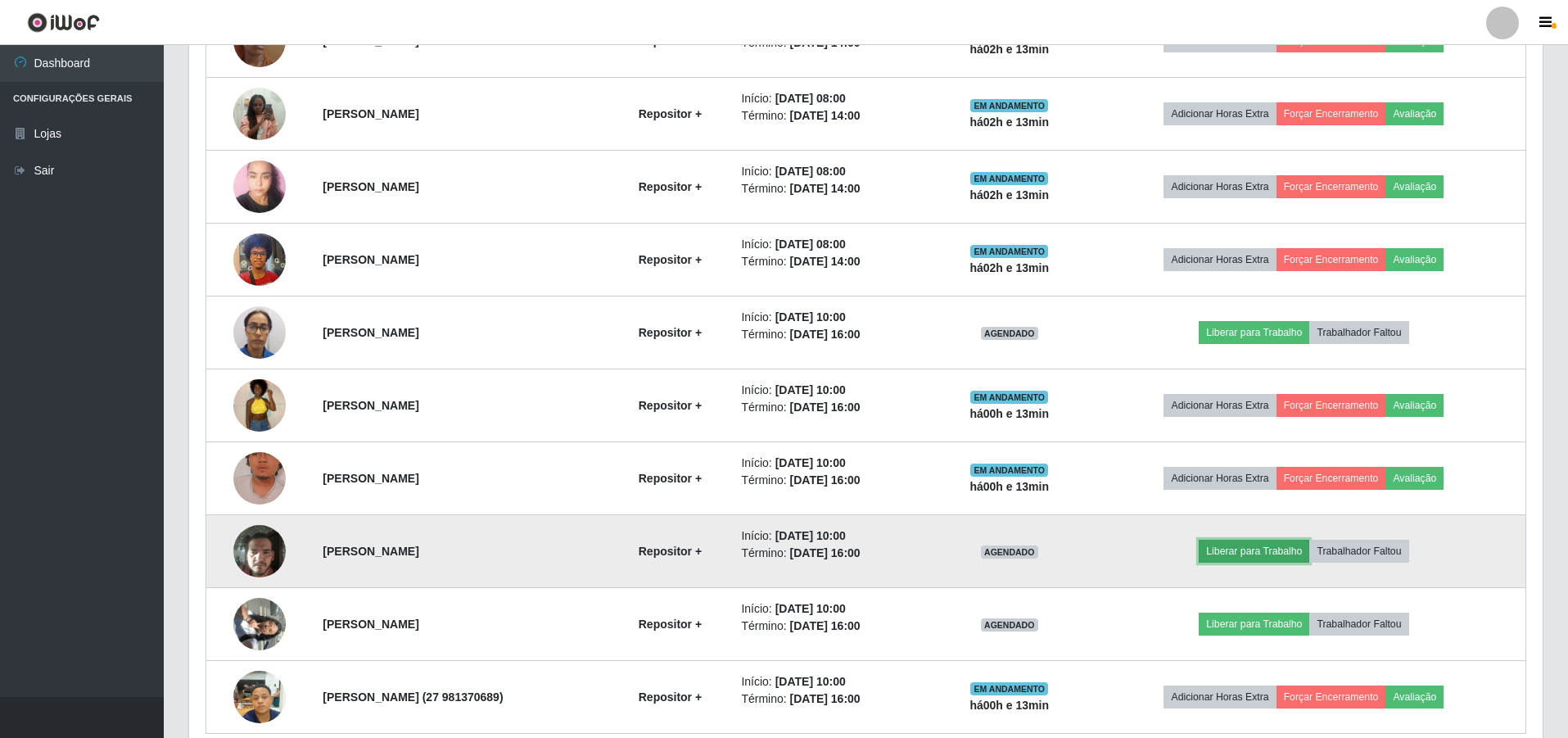
click at [1266, 548] on button "Liberar para Trabalho" at bounding box center [1254, 551] width 111 height 23
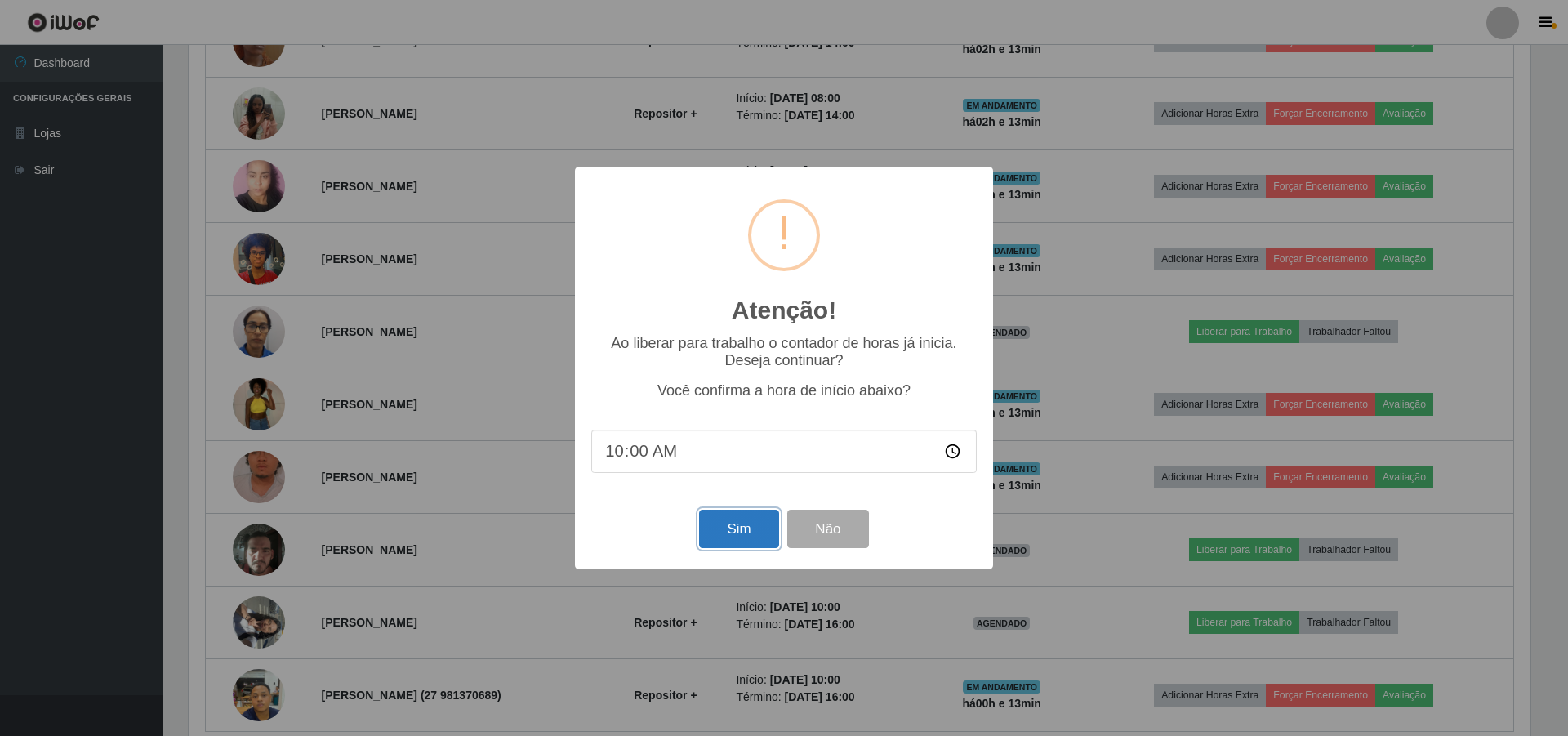
click at [723, 528] on button "Sim" at bounding box center [738, 528] width 80 height 38
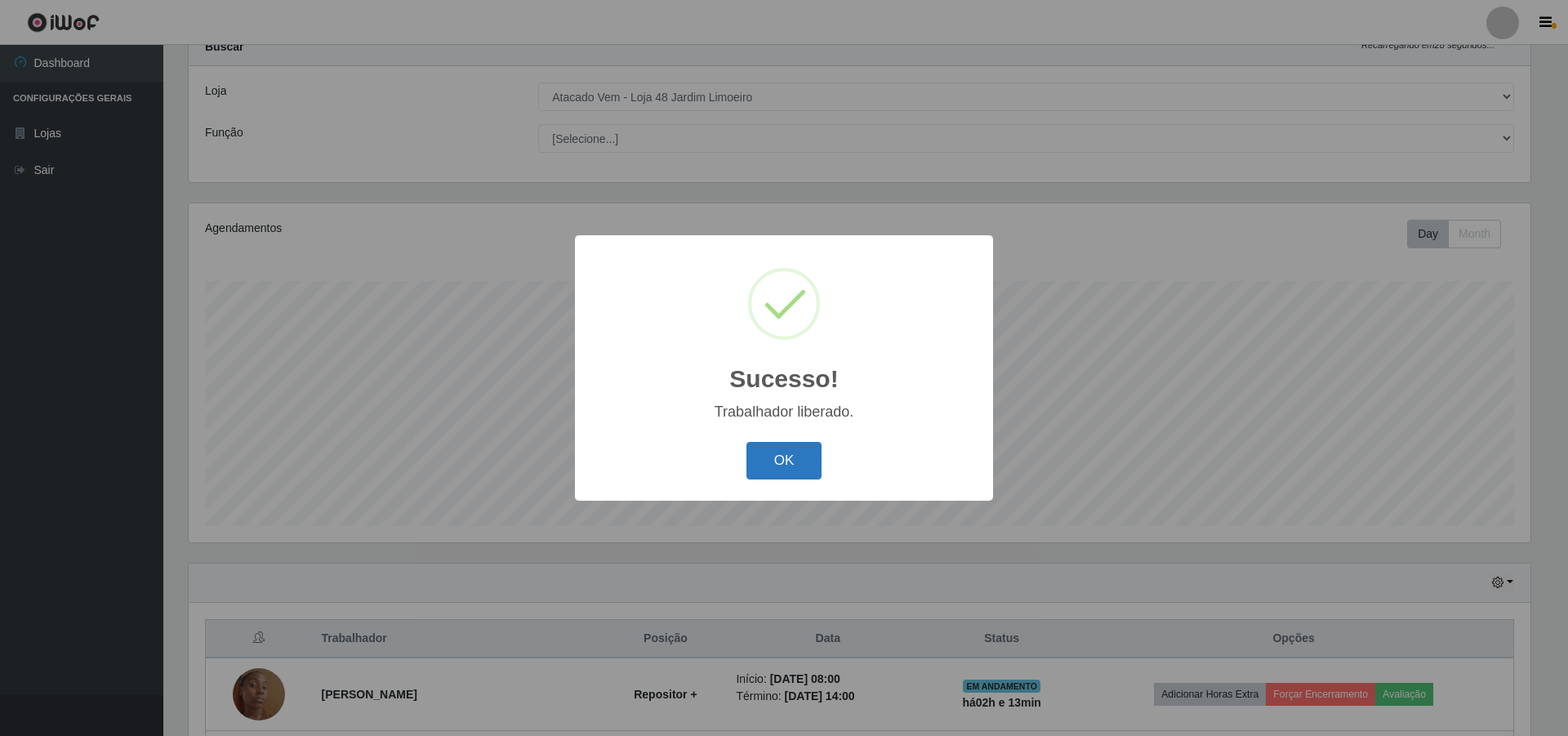
click at [761, 454] on button "OK" at bounding box center [784, 461] width 76 height 38
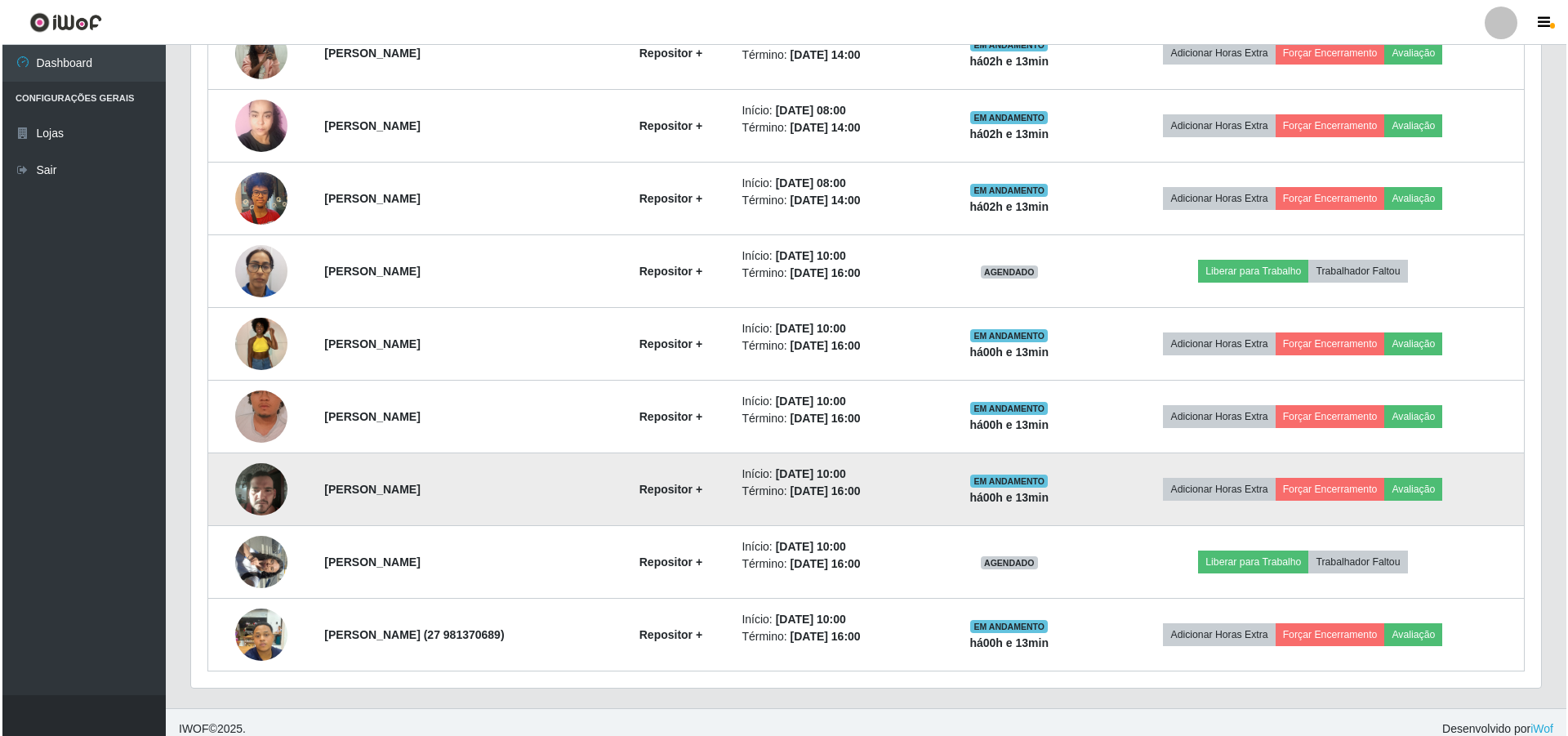
scroll to position [785, 0]
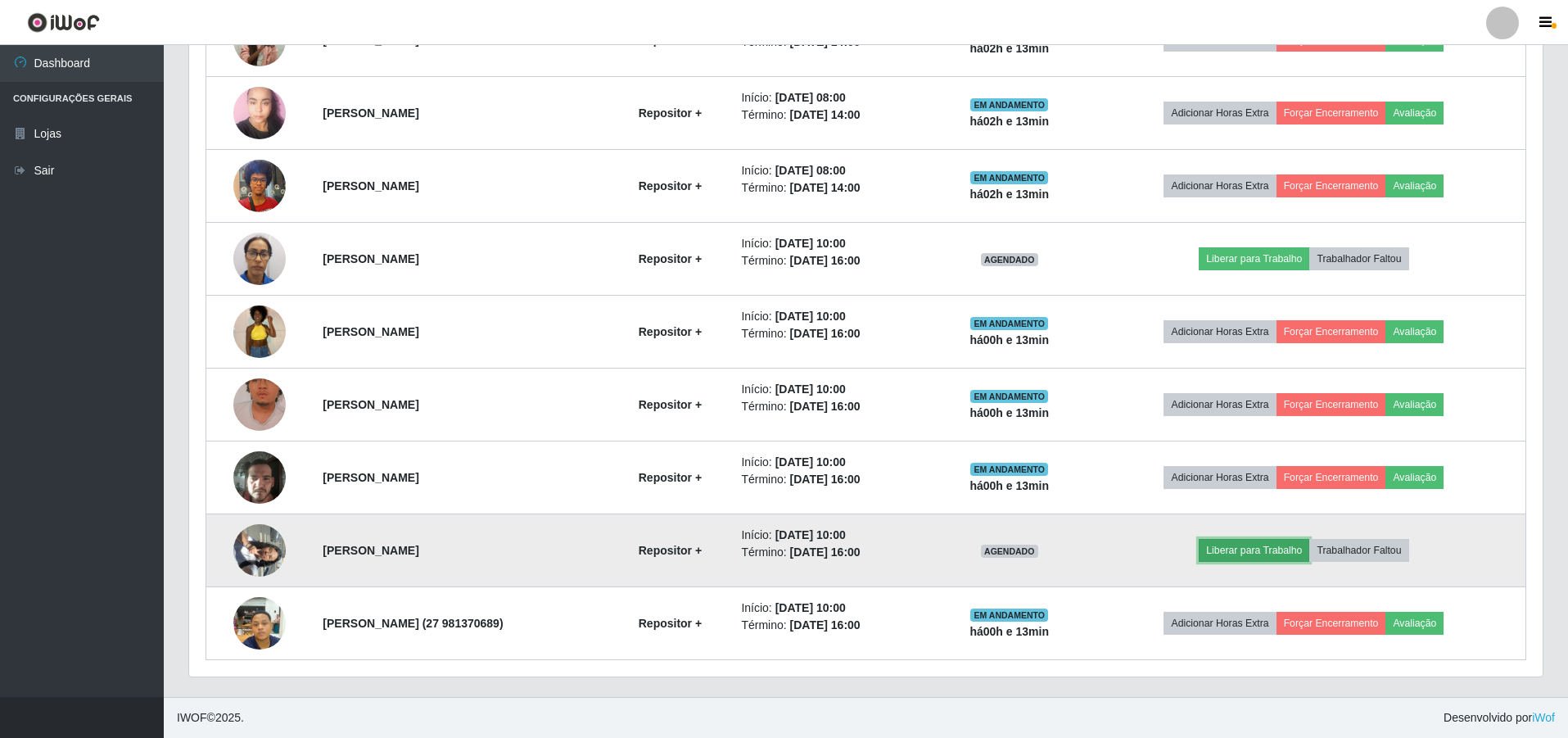
click at [1258, 554] on button "Liberar para Trabalho" at bounding box center [1254, 551] width 111 height 23
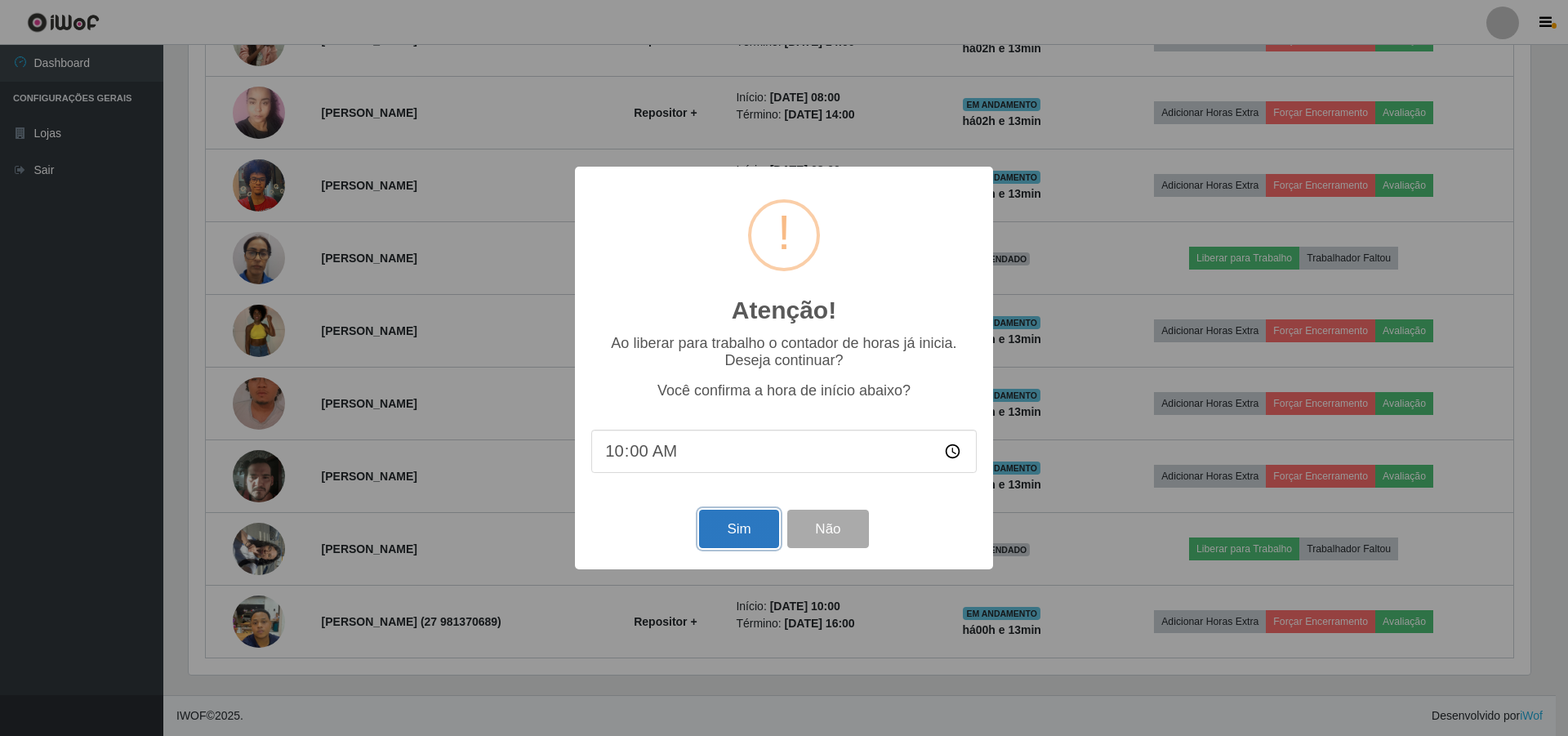
click at [736, 531] on button "Sim" at bounding box center [738, 528] width 80 height 38
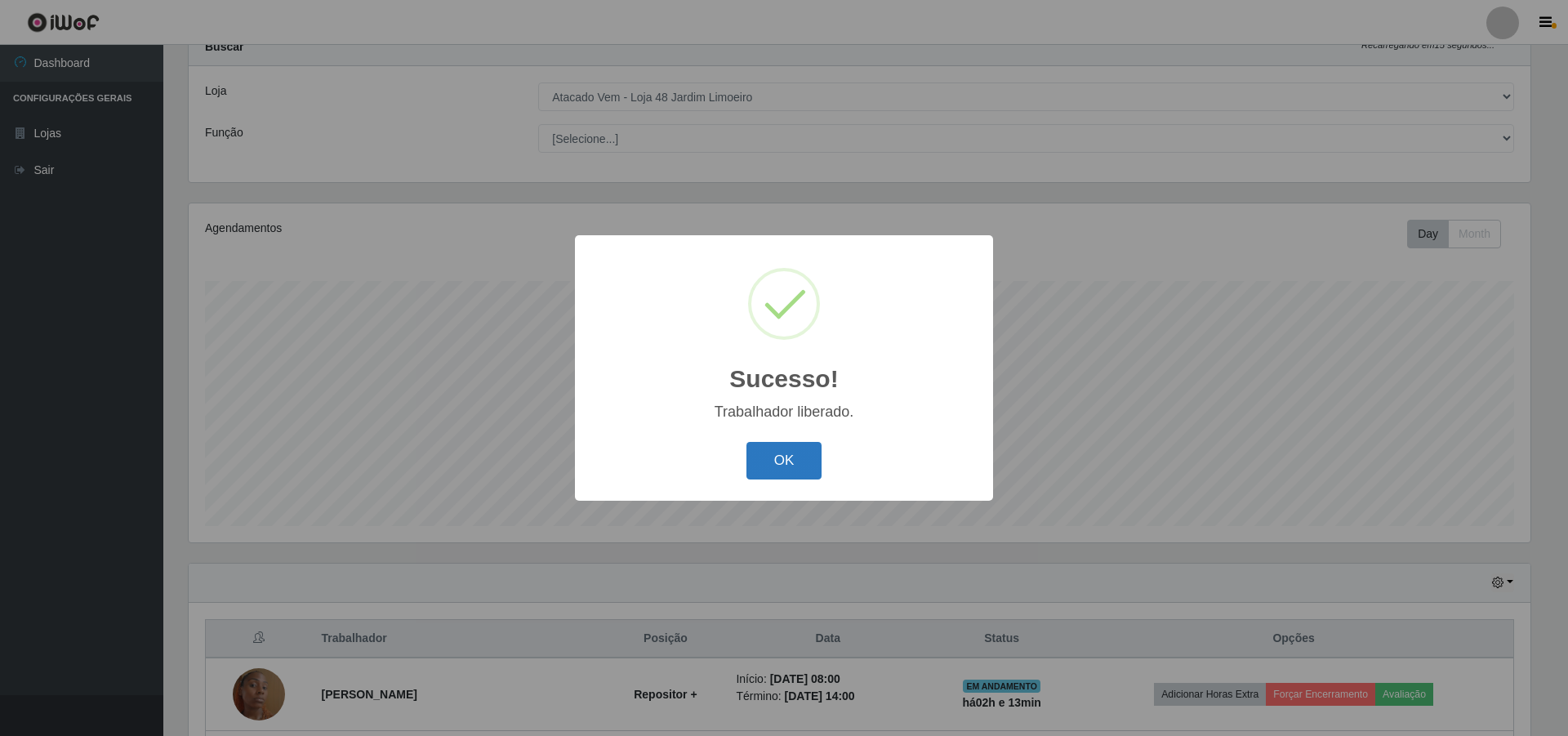
click at [763, 472] on button "OK" at bounding box center [784, 461] width 76 height 38
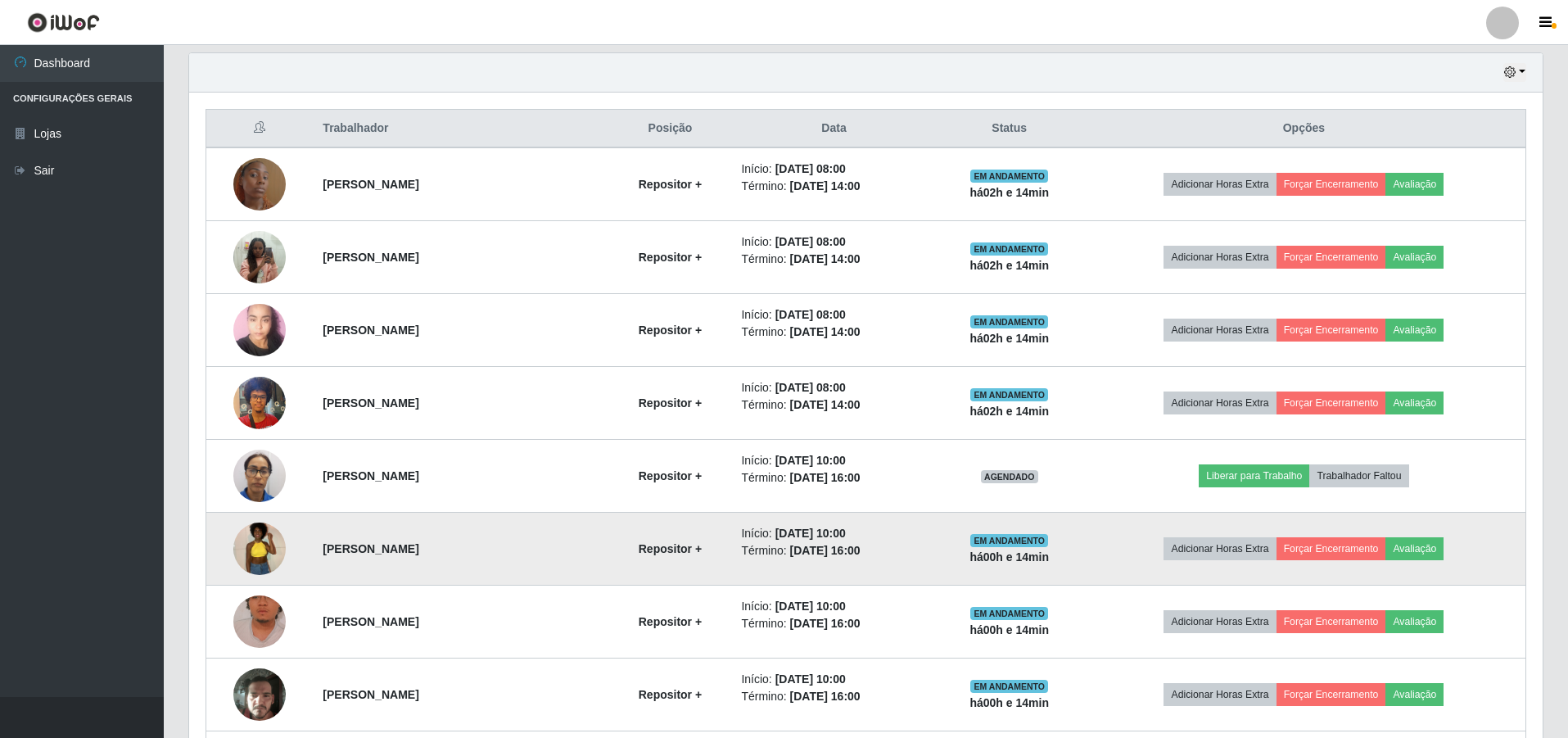
scroll to position [541, 0]
